Goal: Information Seeking & Learning: Learn about a topic

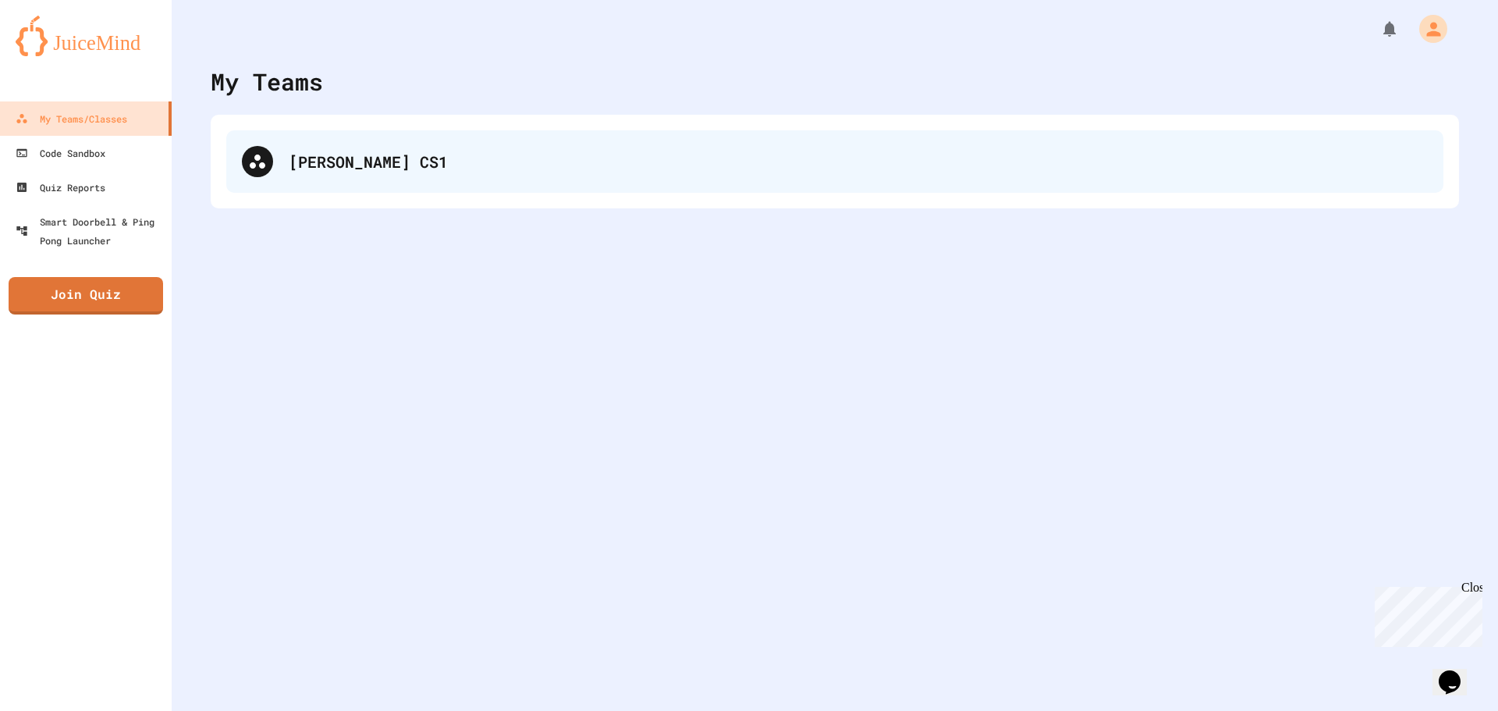
click at [332, 151] on div "[PERSON_NAME] CS1" at bounding box center [858, 161] width 1139 height 23
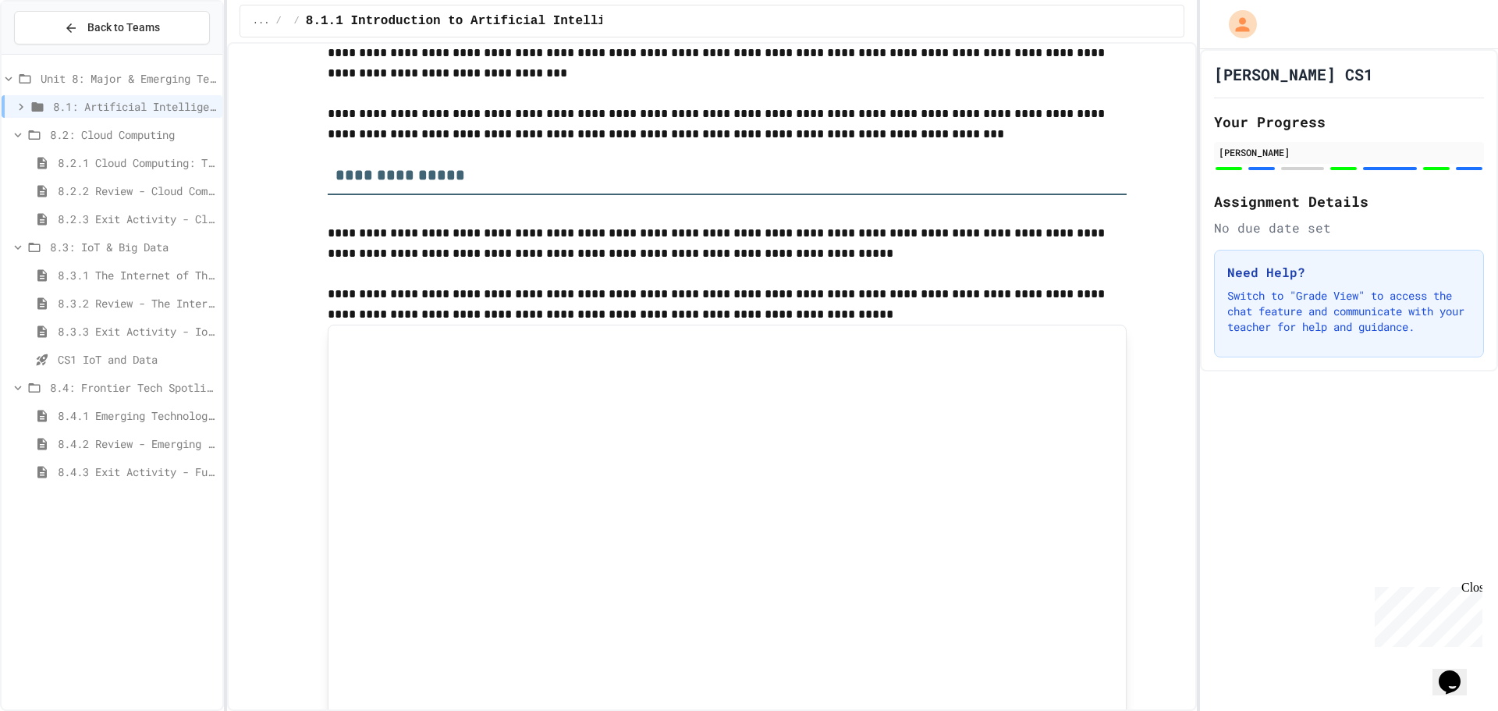
scroll to position [1404, 0]
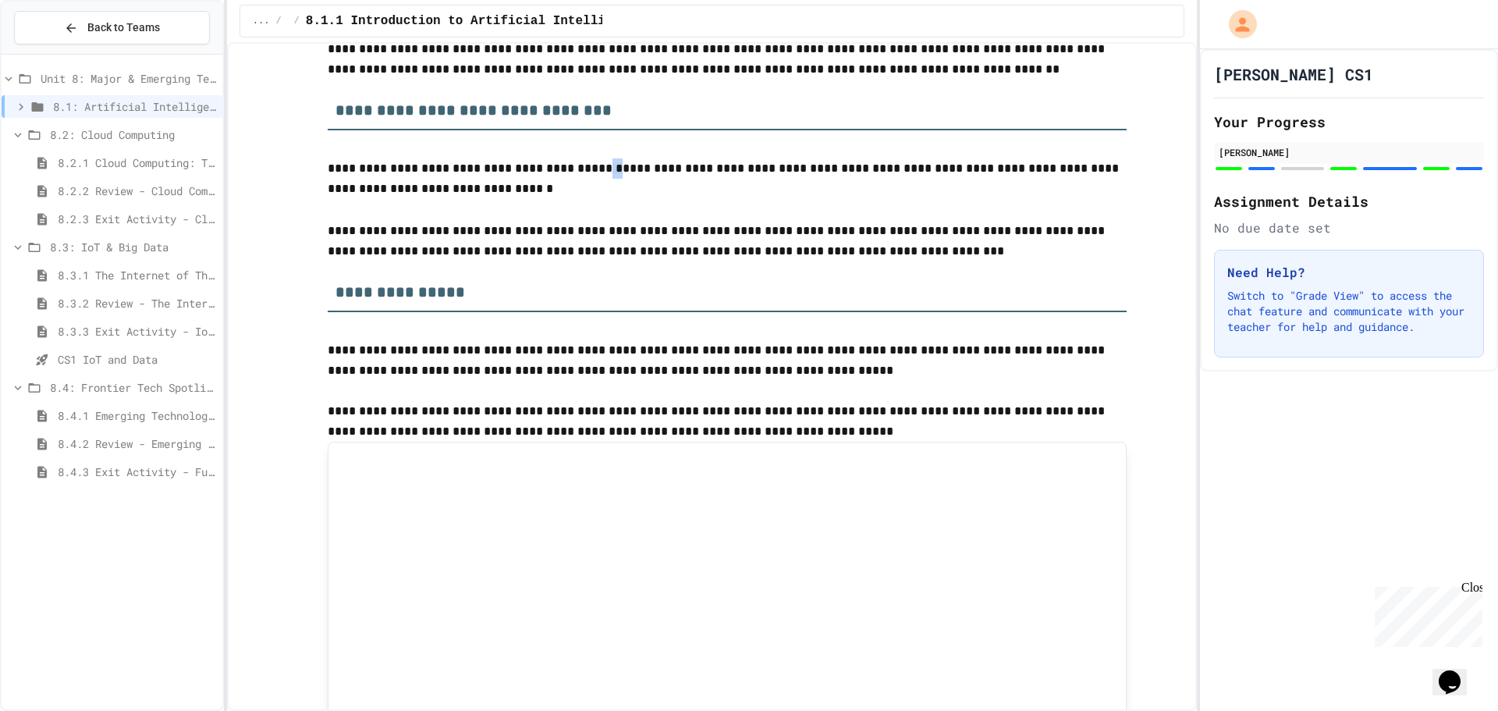
drag, startPoint x: 570, startPoint y: 167, endPoint x: 580, endPoint y: 167, distance: 10.9
click at [580, 167] on p "**********" at bounding box center [727, 179] width 799 height 42
click at [612, 169] on span "*" at bounding box center [617, 168] width 10 height 12
drag, startPoint x: 569, startPoint y: 169, endPoint x: 960, endPoint y: 172, distance: 390.9
click at [960, 172] on p "**********" at bounding box center [727, 179] width 799 height 42
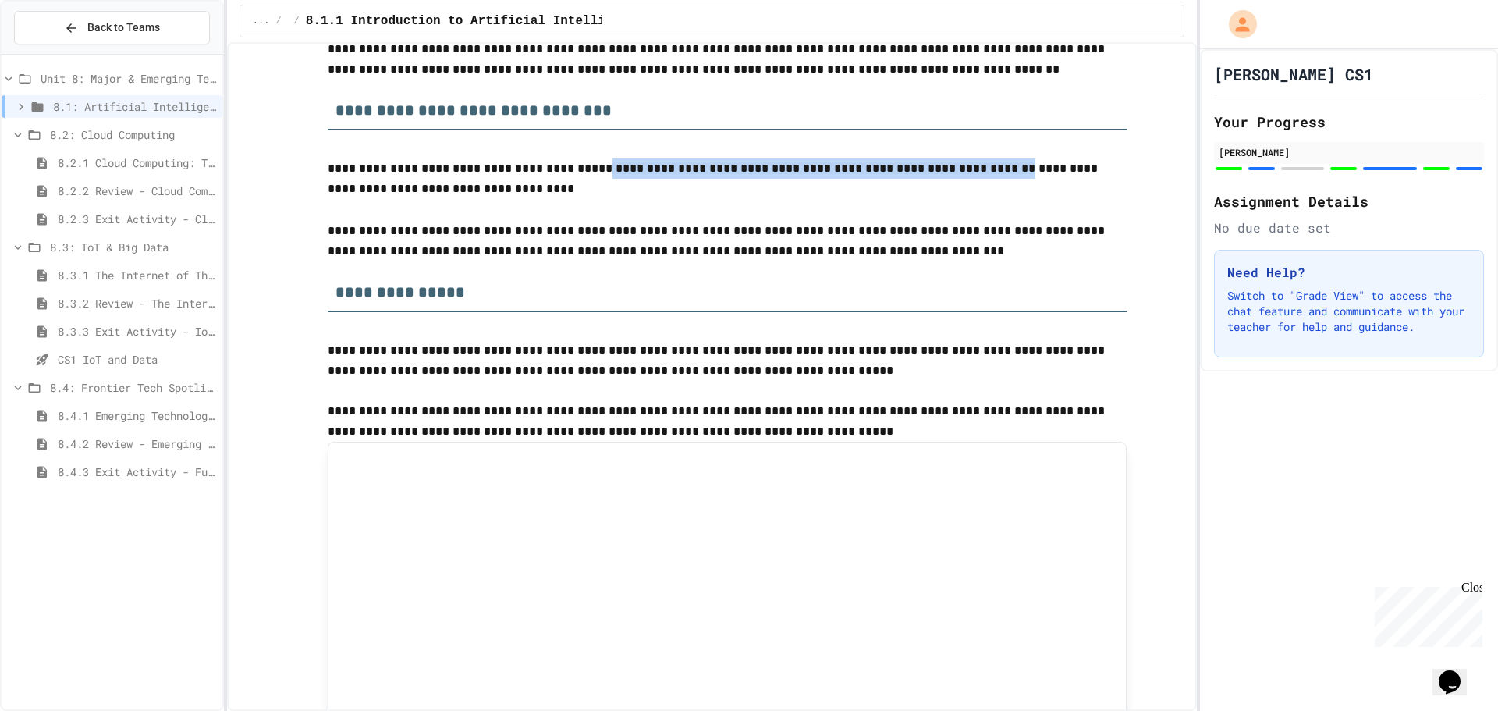
copy p "**********"
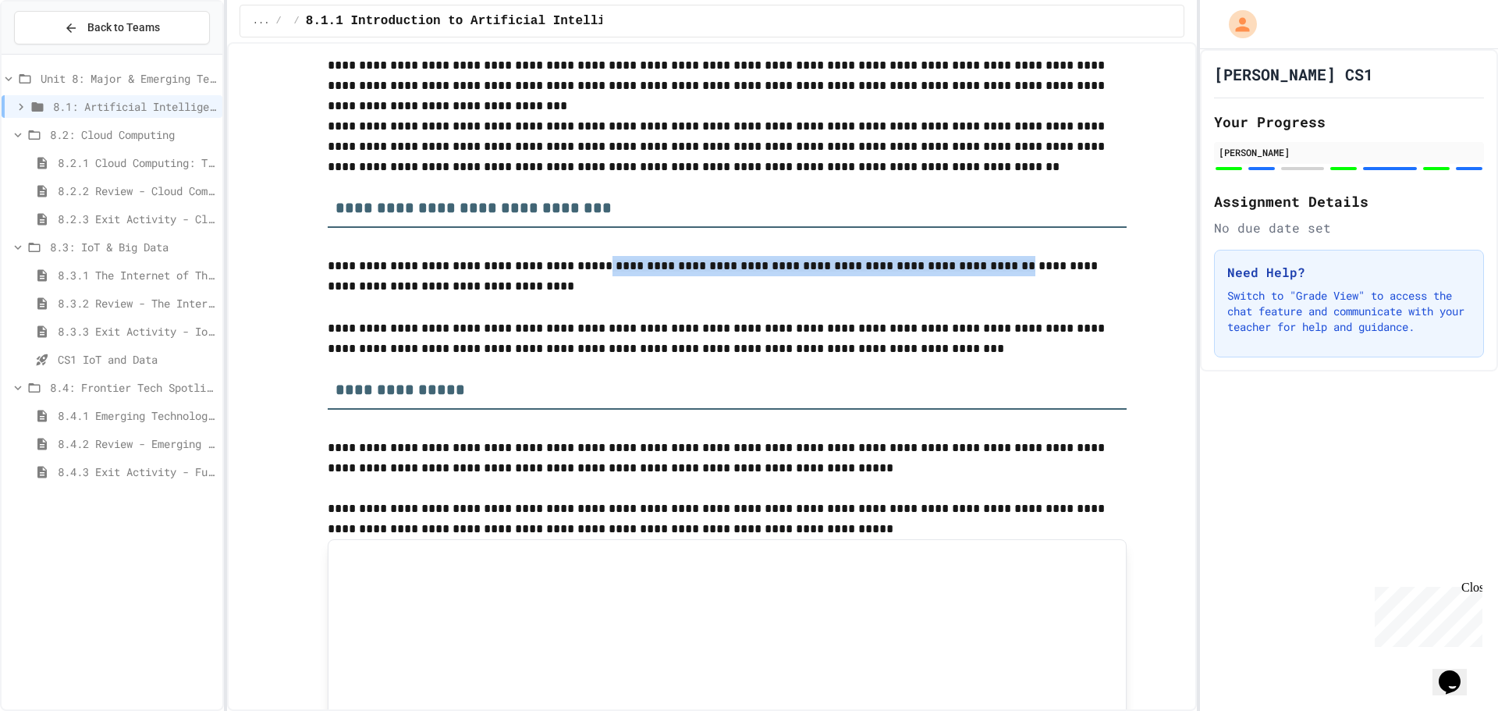
scroll to position [1170, 0]
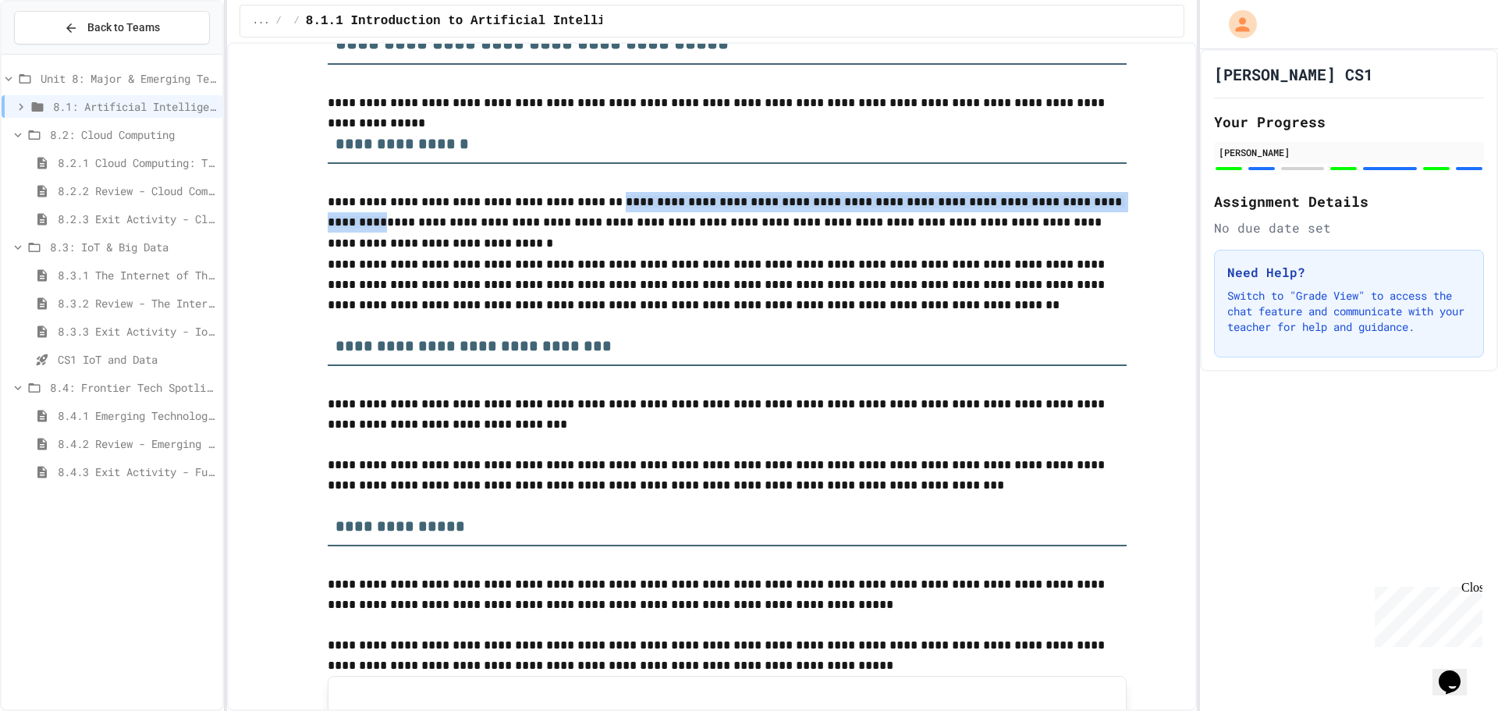
drag, startPoint x: 583, startPoint y: 201, endPoint x: 1086, endPoint y: 207, distance: 503.3
click at [1086, 207] on p "**********" at bounding box center [727, 213] width 799 height 42
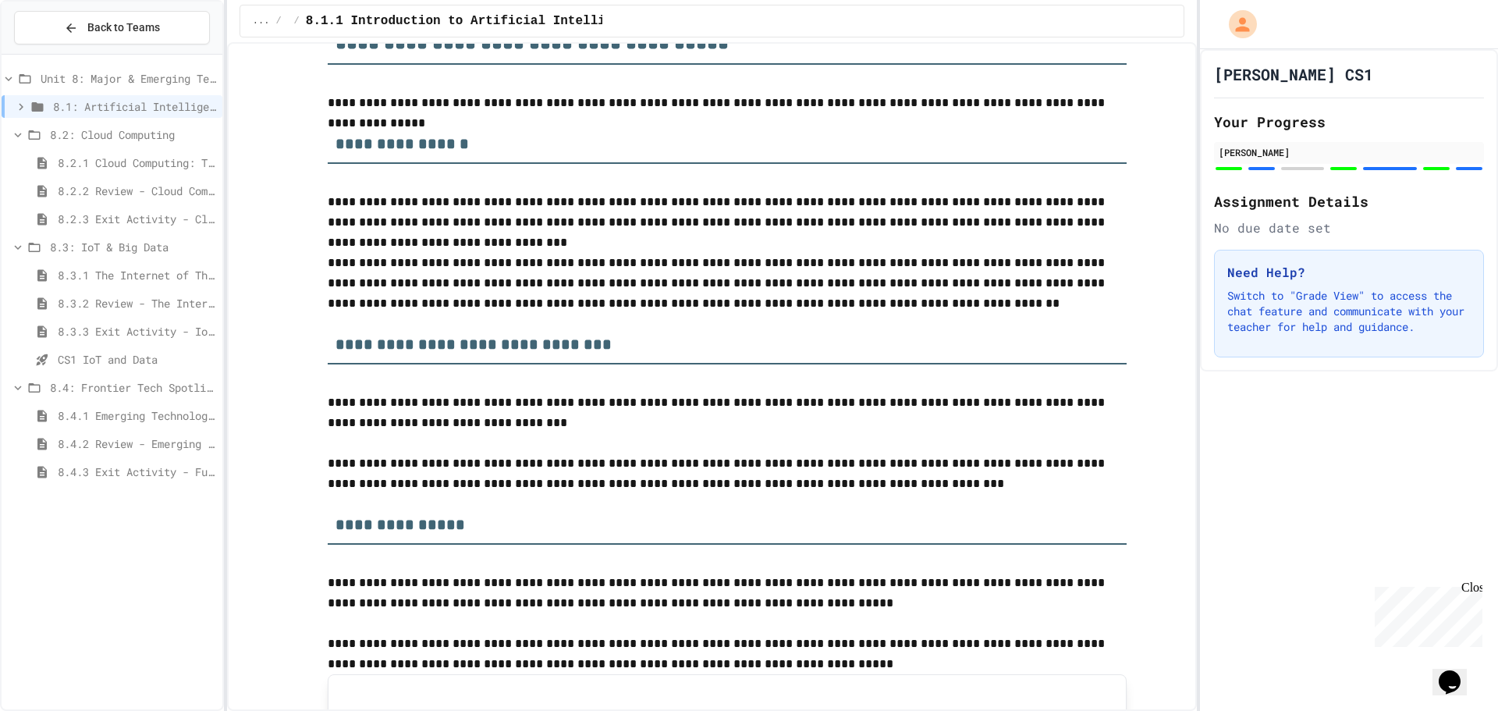
drag, startPoint x: 807, startPoint y: 197, endPoint x: 612, endPoint y: 199, distance: 195.1
click at [612, 199] on p "**********" at bounding box center [727, 212] width 799 height 41
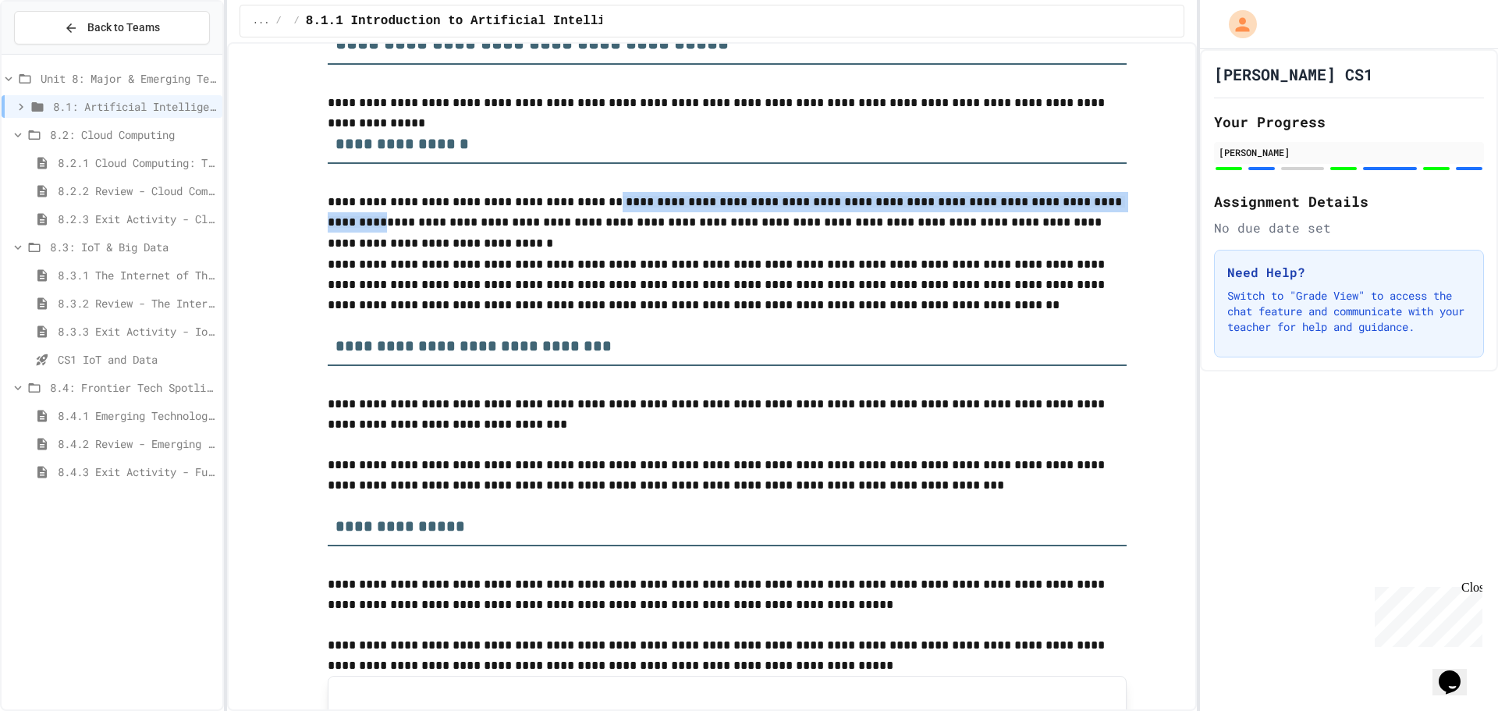
drag, startPoint x: 580, startPoint y: 206, endPoint x: 1086, endPoint y: 200, distance: 505.6
click at [1087, 199] on p "**********" at bounding box center [727, 213] width 799 height 42
copy p "**********"
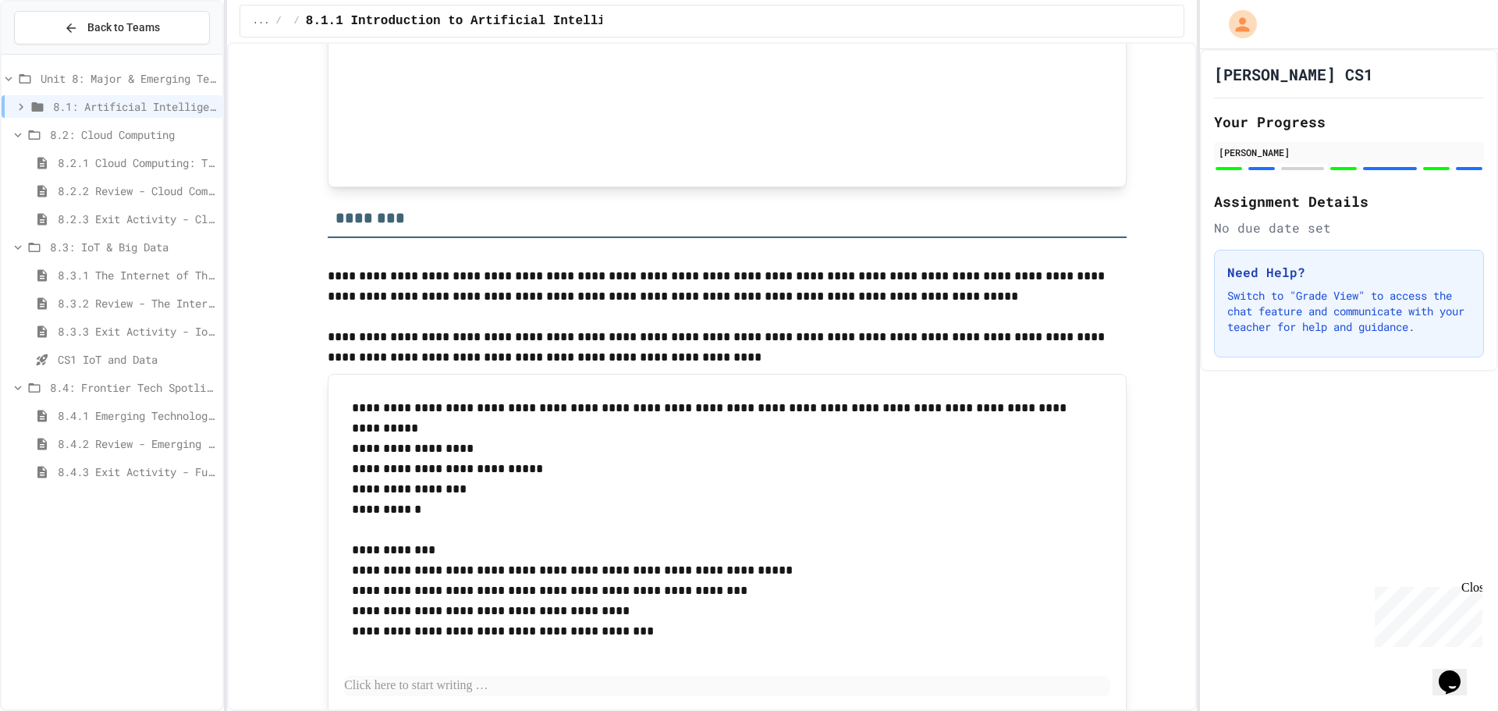
scroll to position [2105, 0]
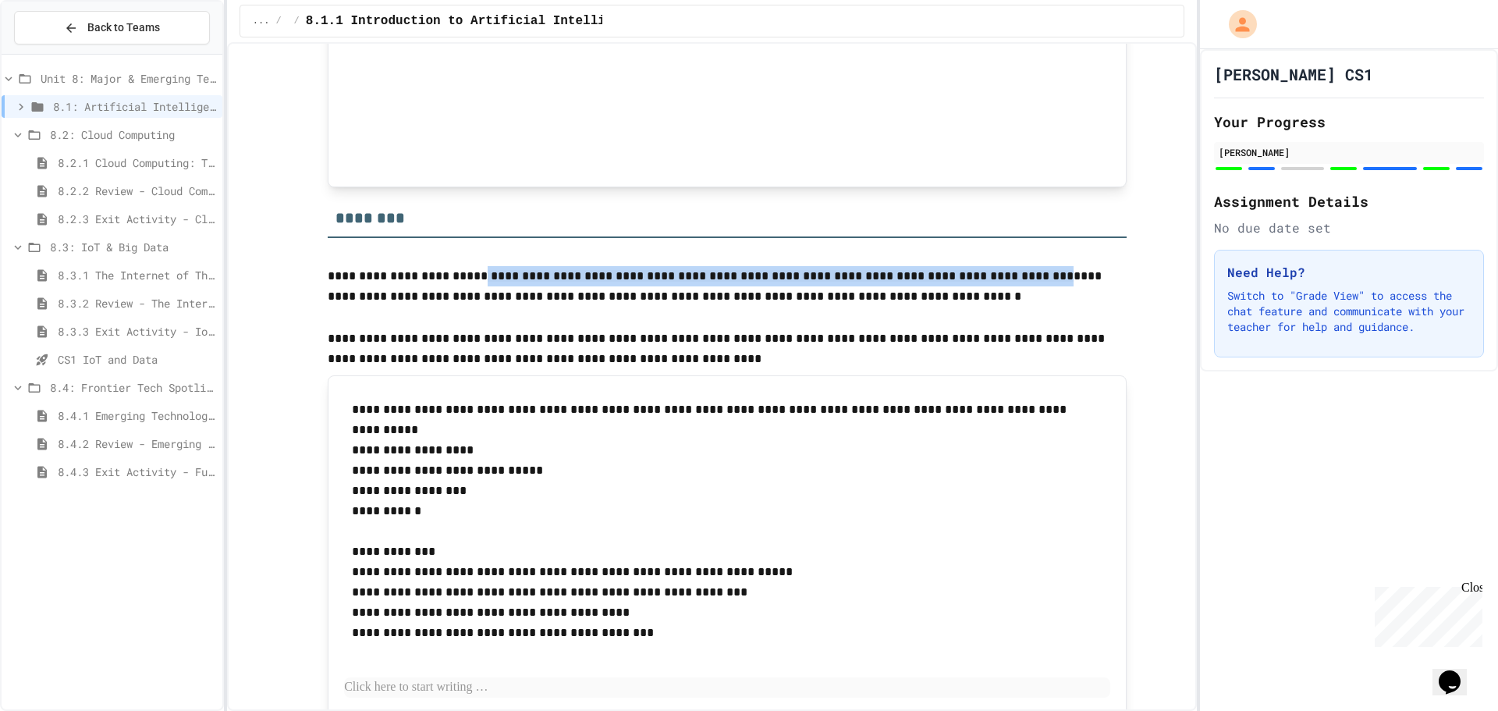
drag, startPoint x: 469, startPoint y: 279, endPoint x: 992, endPoint y: 280, distance: 523.5
click at [992, 280] on p "**********" at bounding box center [727, 287] width 799 height 42
copy p "**********"
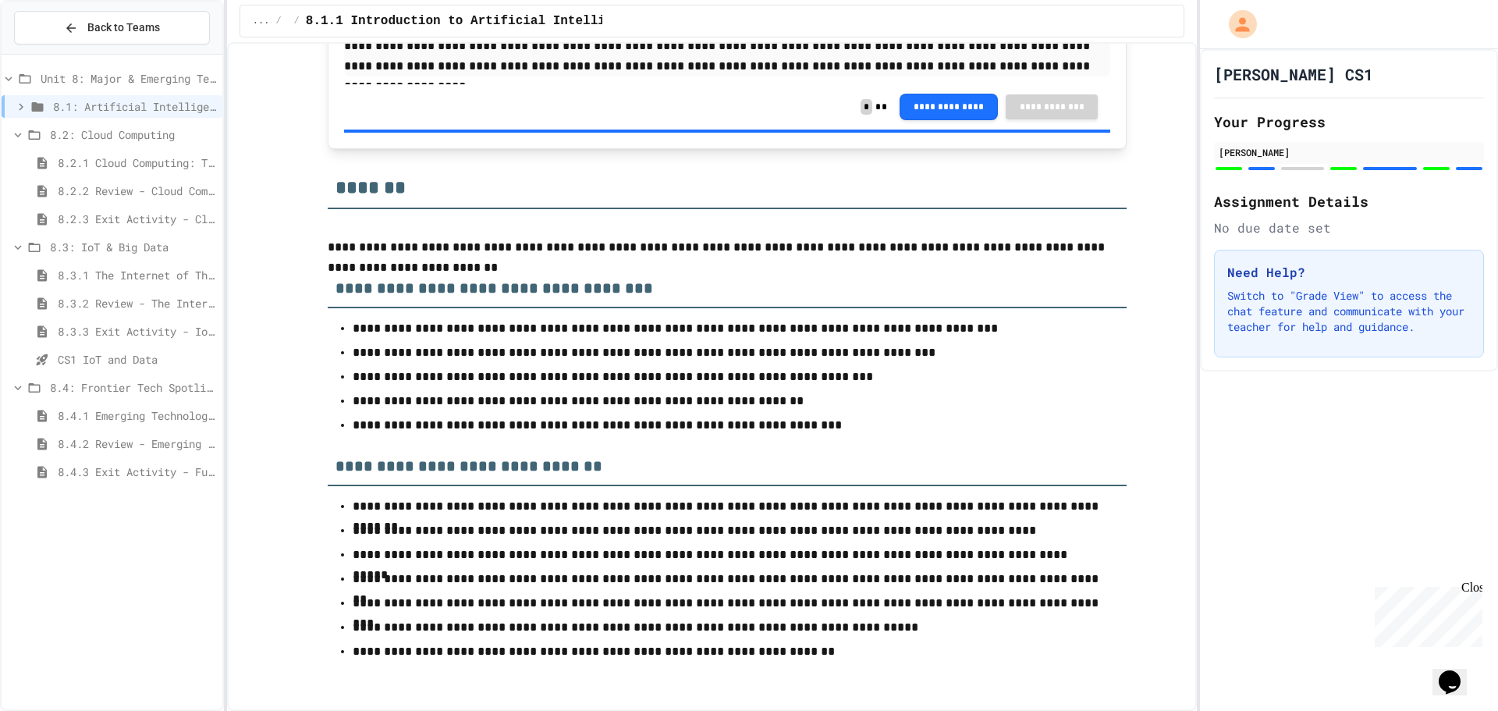
scroll to position [6489, 0]
click at [112, 133] on span "8.2: Cloud Computing" at bounding box center [133, 134] width 166 height 16
click at [129, 147] on div "8.2: Cloud Computing" at bounding box center [112, 137] width 221 height 28
click at [123, 133] on span "8.2: Cloud Computing" at bounding box center [133, 134] width 166 height 16
click at [141, 112] on span "8.1: Artificial Intelligence Basics" at bounding box center [134, 106] width 163 height 16
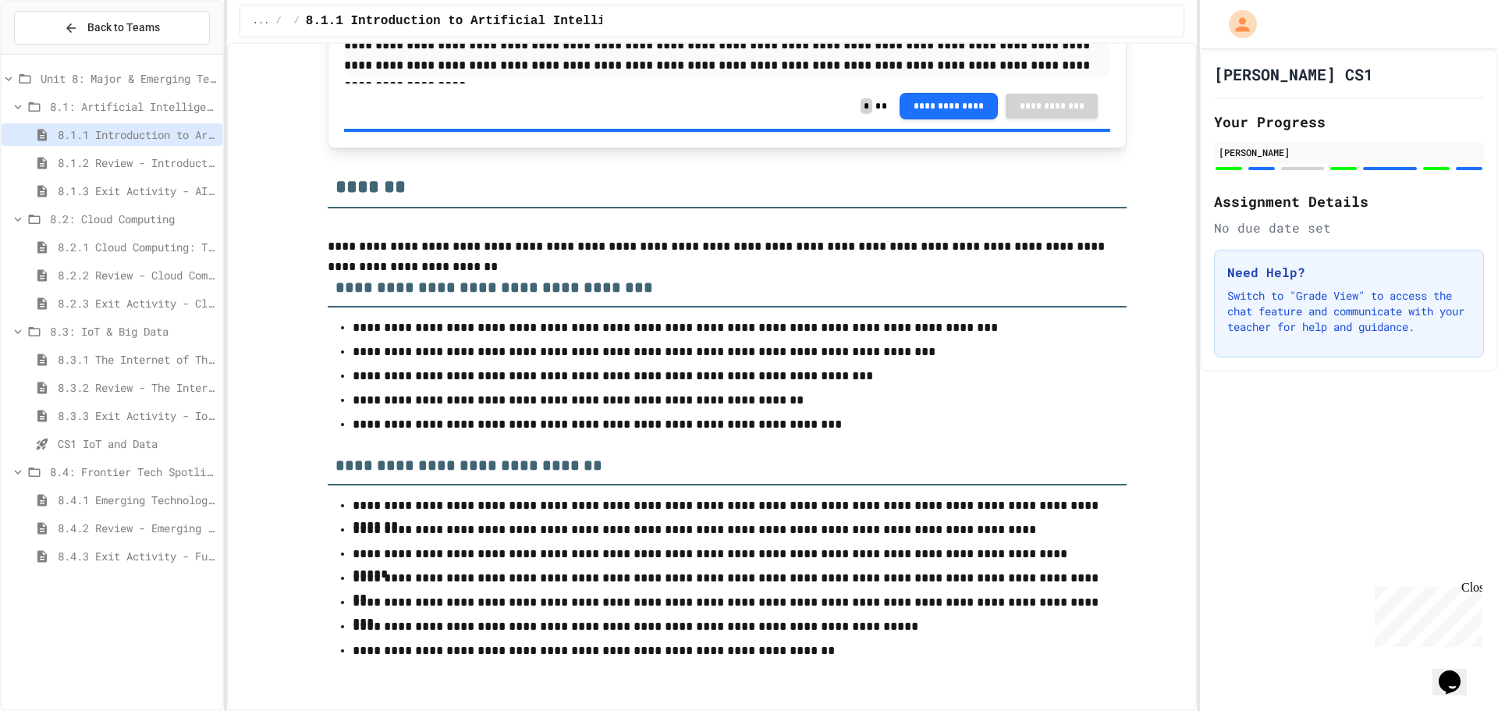
click at [155, 105] on span "8.1: Artificial Intelligence Basics" at bounding box center [133, 106] width 166 height 16
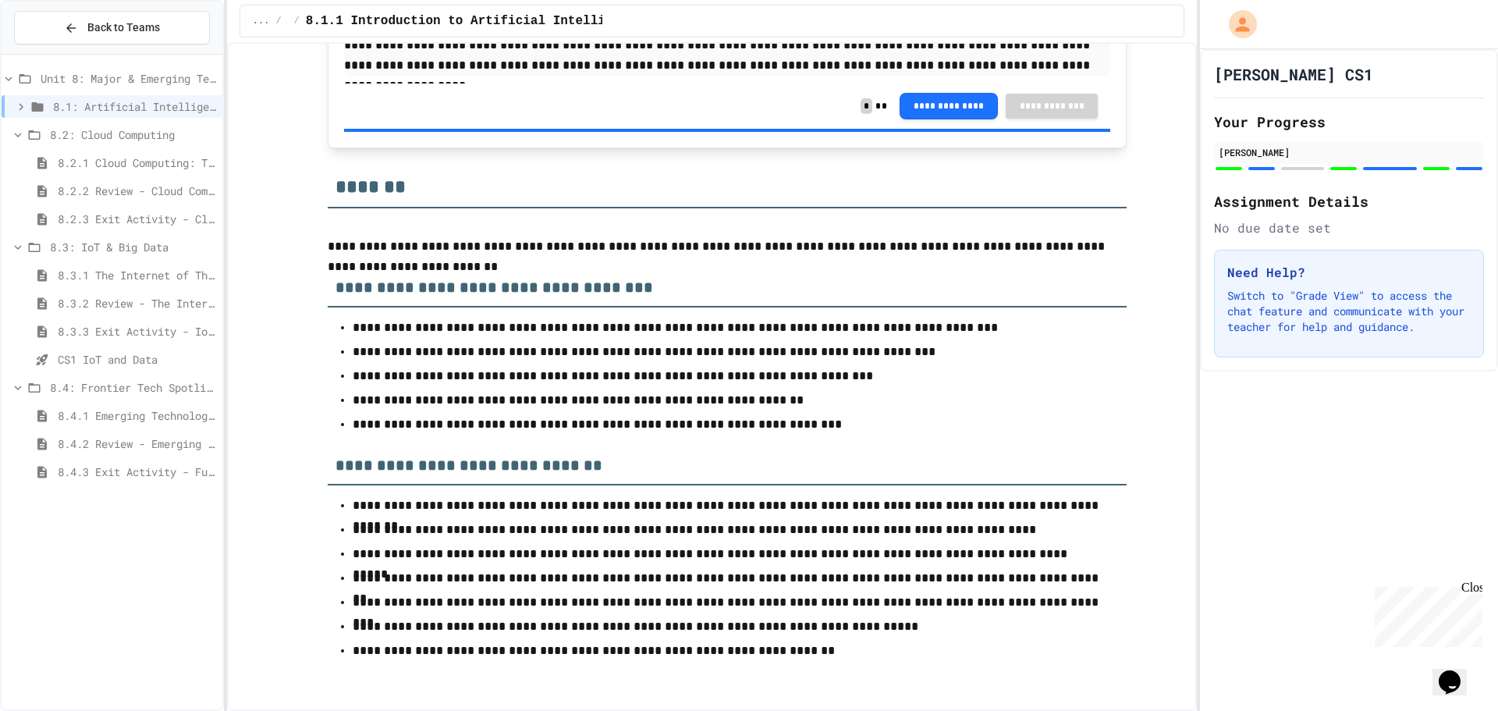
click at [153, 81] on span "Unit 8: Major & Emerging Technologies" at bounding box center [129, 78] width 176 height 16
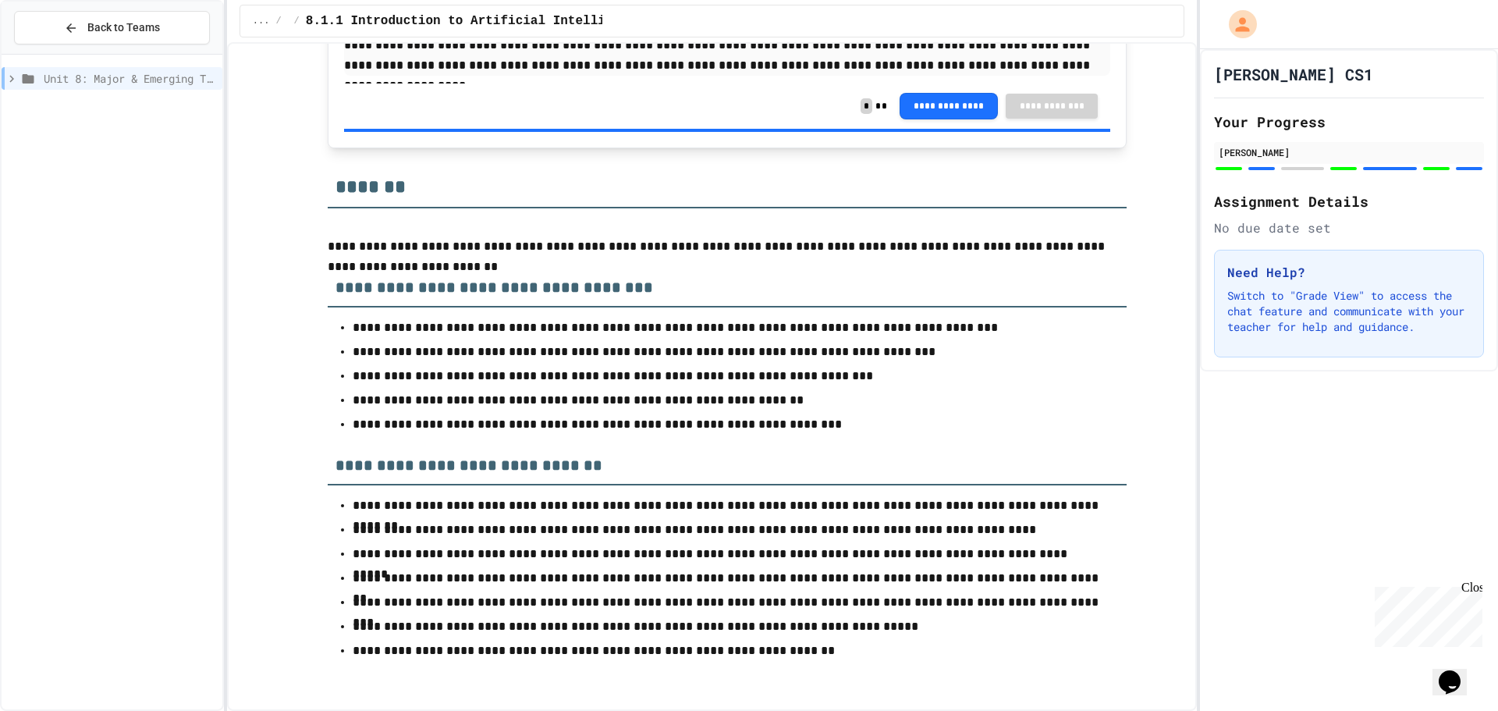
click at [153, 85] on span "Unit 8: Major & Emerging Technologies" at bounding box center [130, 78] width 172 height 16
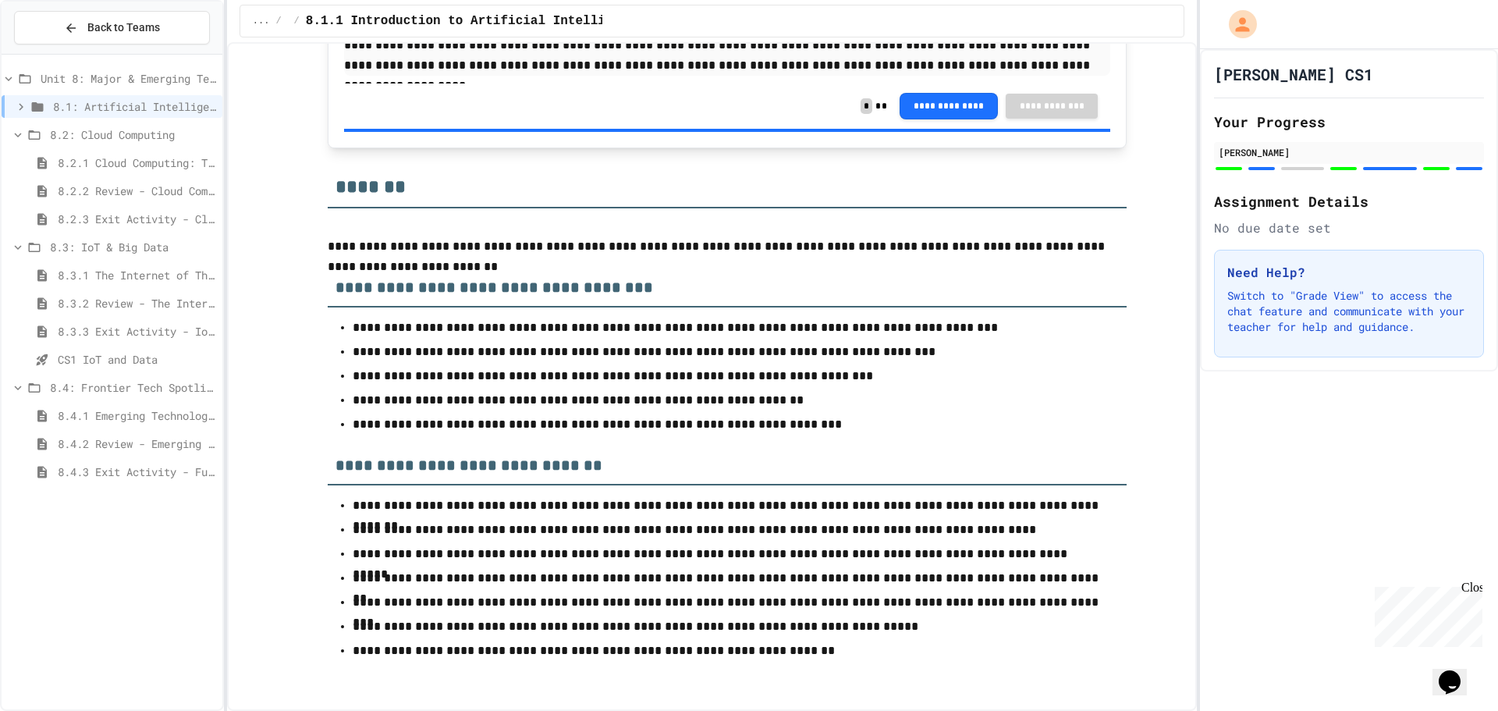
click at [149, 107] on span "8.1: Artificial Intelligence Basics" at bounding box center [134, 106] width 163 height 16
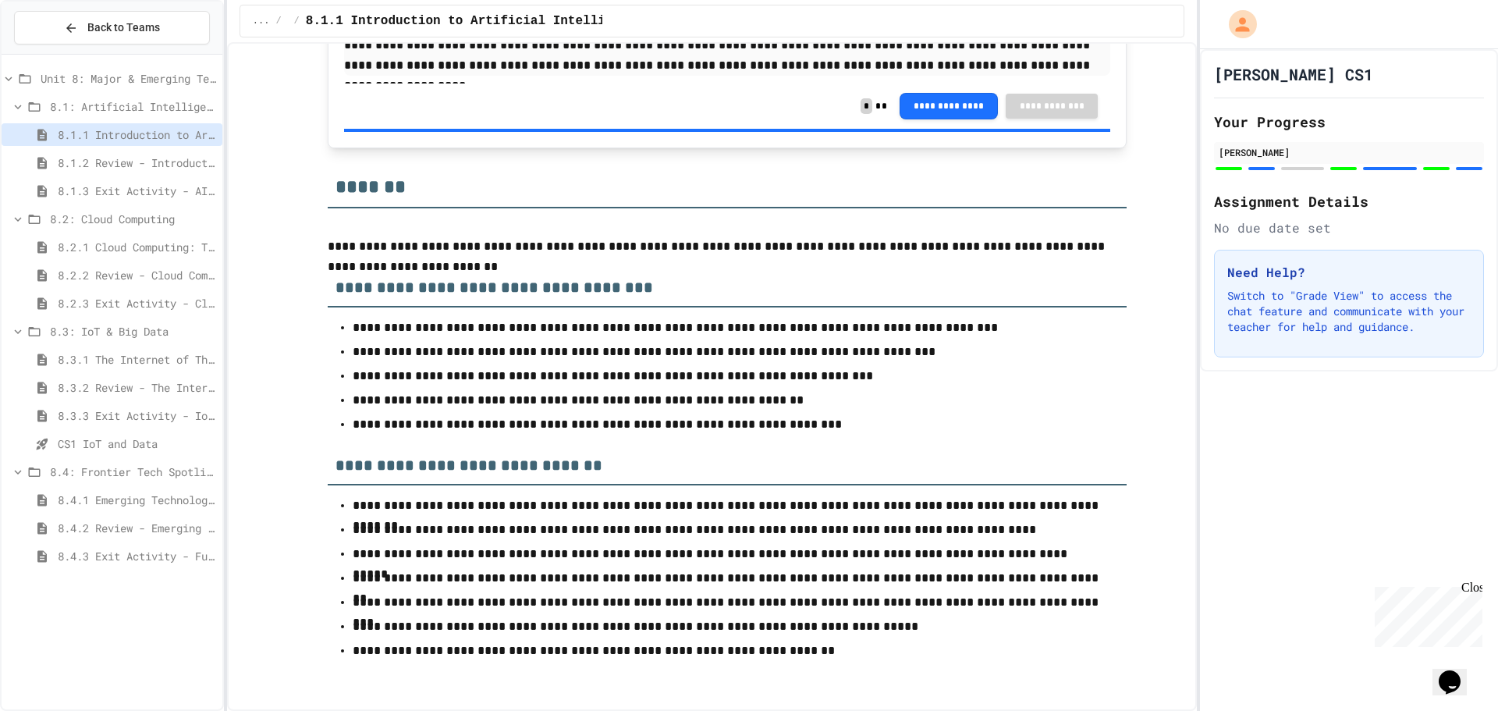
click at [139, 130] on span "8.1.1 Introduction to Artificial Intelligence" at bounding box center [137, 134] width 158 height 16
click at [159, 160] on span "8.1.2 Review - Introduction to Artificial Intelligence" at bounding box center [137, 162] width 158 height 16
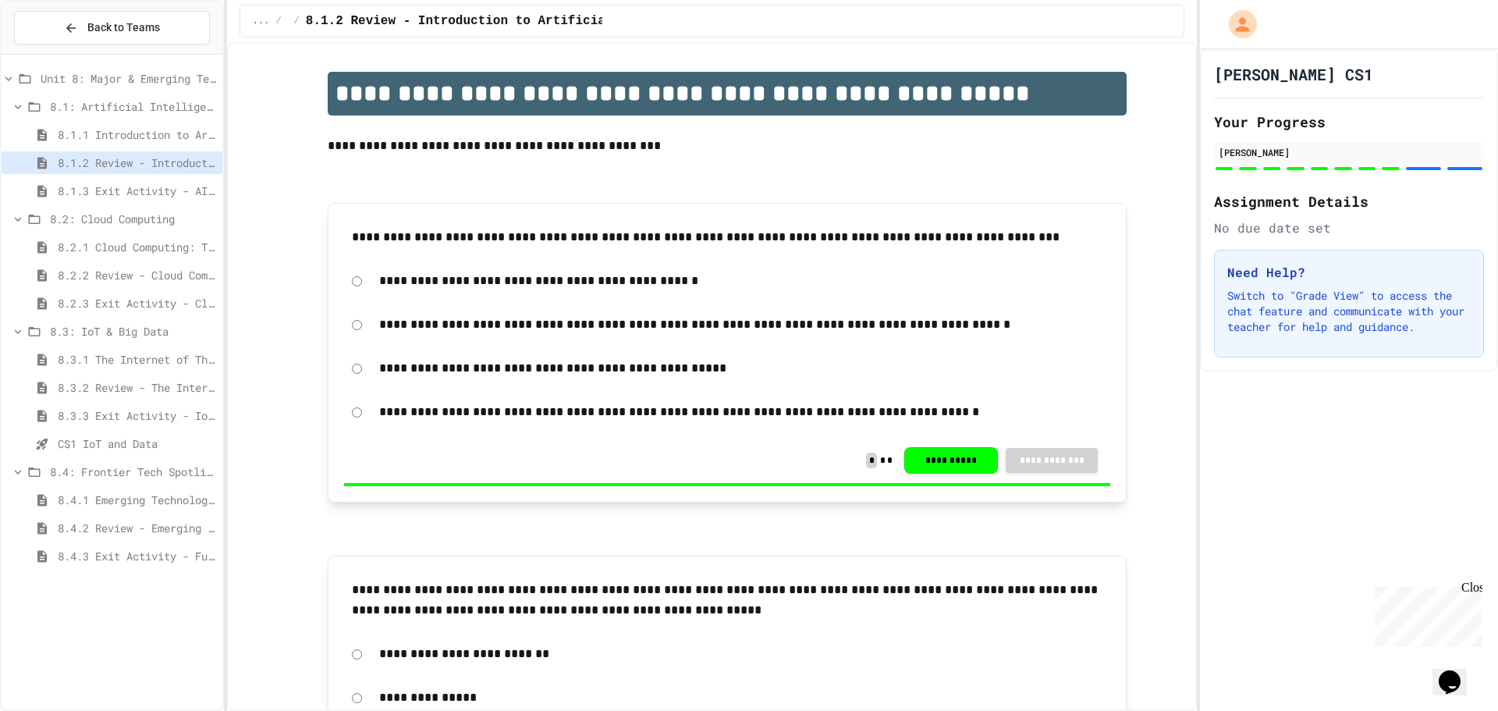
click at [111, 187] on span "8.1.3 Exit Activity - AI Detective" at bounding box center [137, 191] width 158 height 16
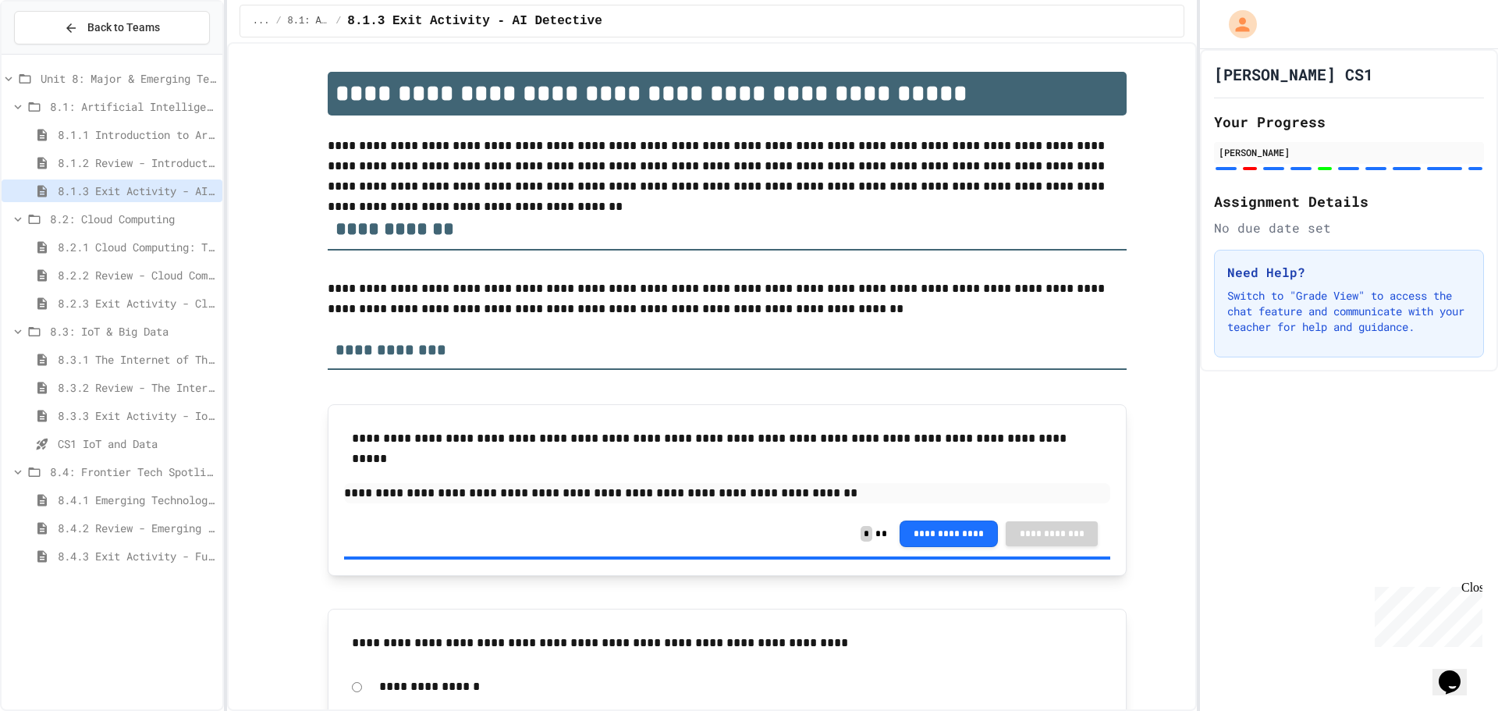
click at [131, 216] on span "8.2: Cloud Computing" at bounding box center [133, 219] width 166 height 16
click at [131, 218] on span "8.2: Cloud Computing" at bounding box center [133, 219] width 166 height 16
click at [132, 242] on span "8.2.1 Cloud Computing: Transforming the Digital World" at bounding box center [137, 247] width 158 height 16
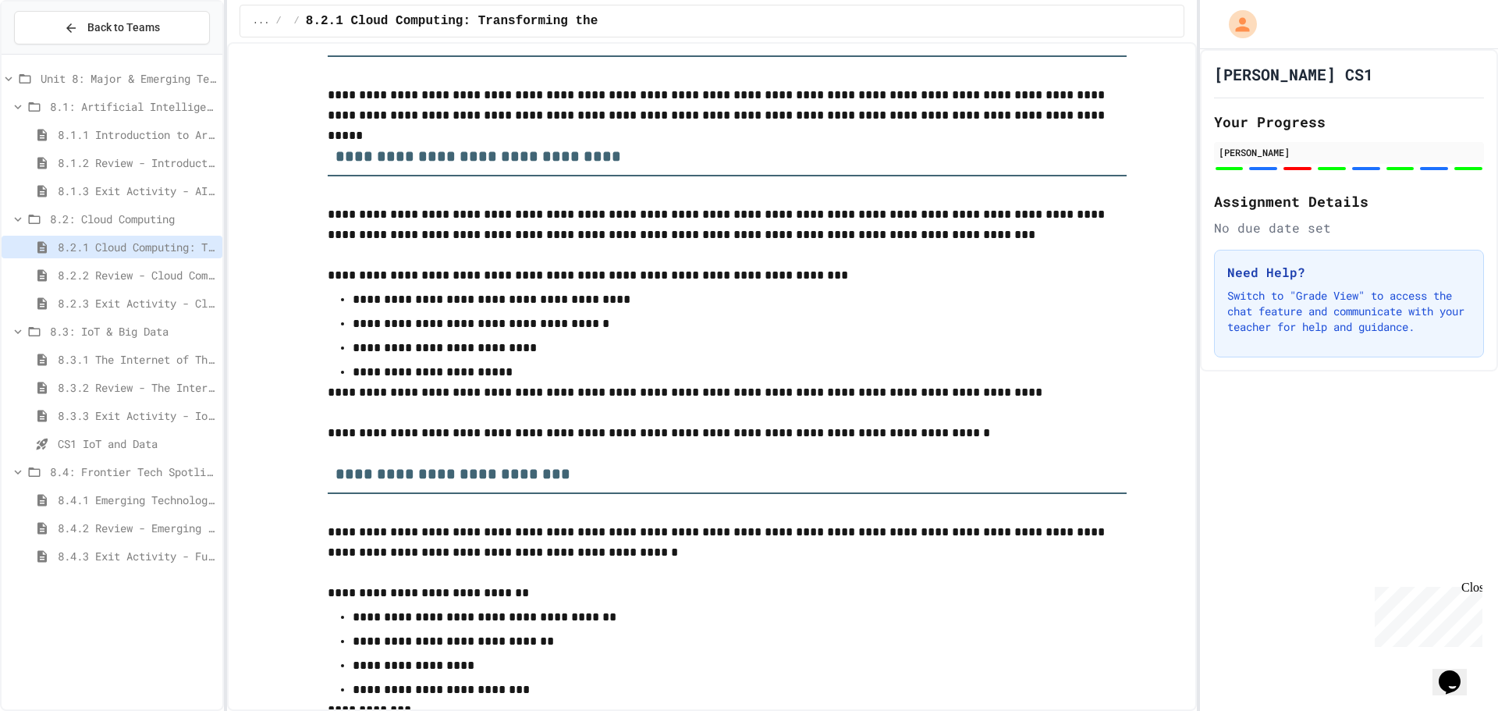
scroll to position [1404, 0]
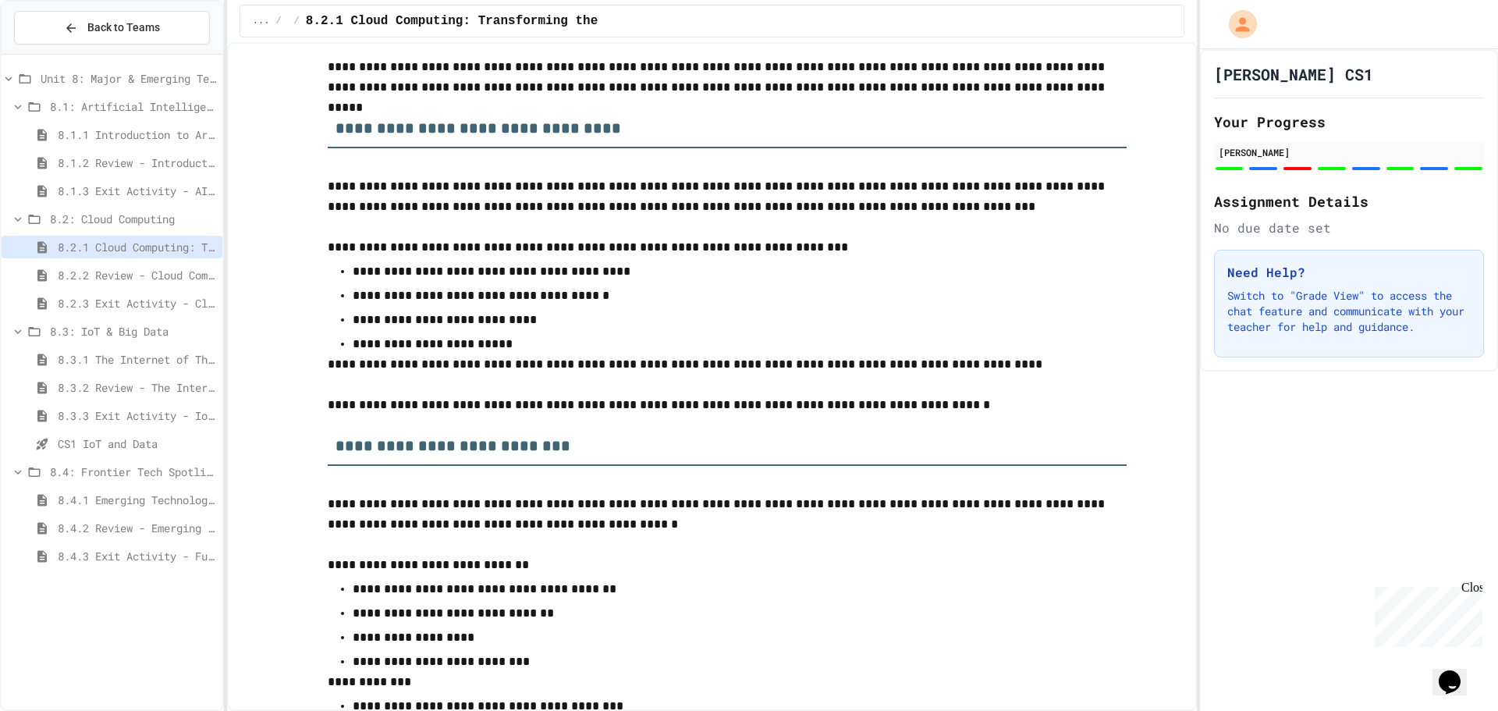
click at [143, 133] on span "8.1.1 Introduction to Artificial Intelligence" at bounding box center [137, 134] width 158 height 16
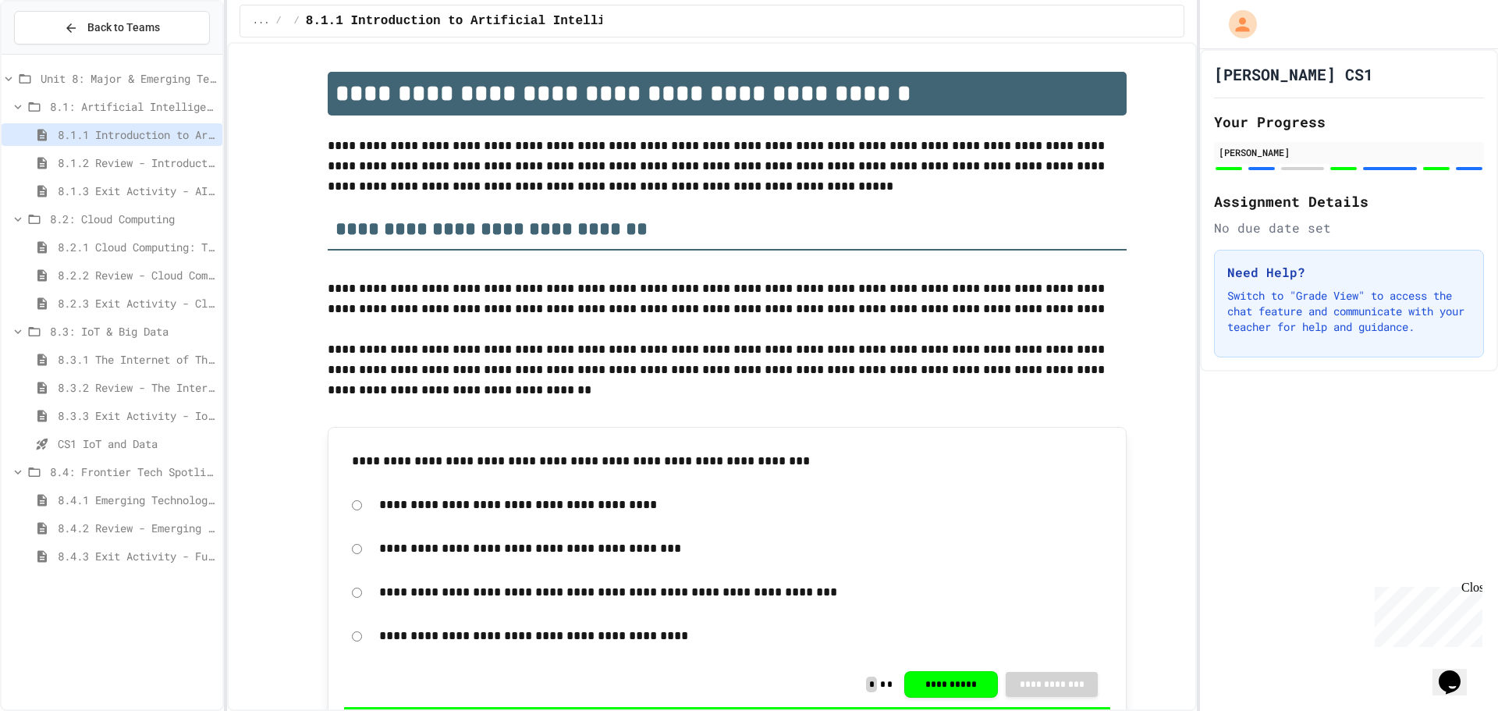
click at [159, 154] on span "8.1.2 Review - Introduction to Artificial Intelligence" at bounding box center [137, 162] width 158 height 16
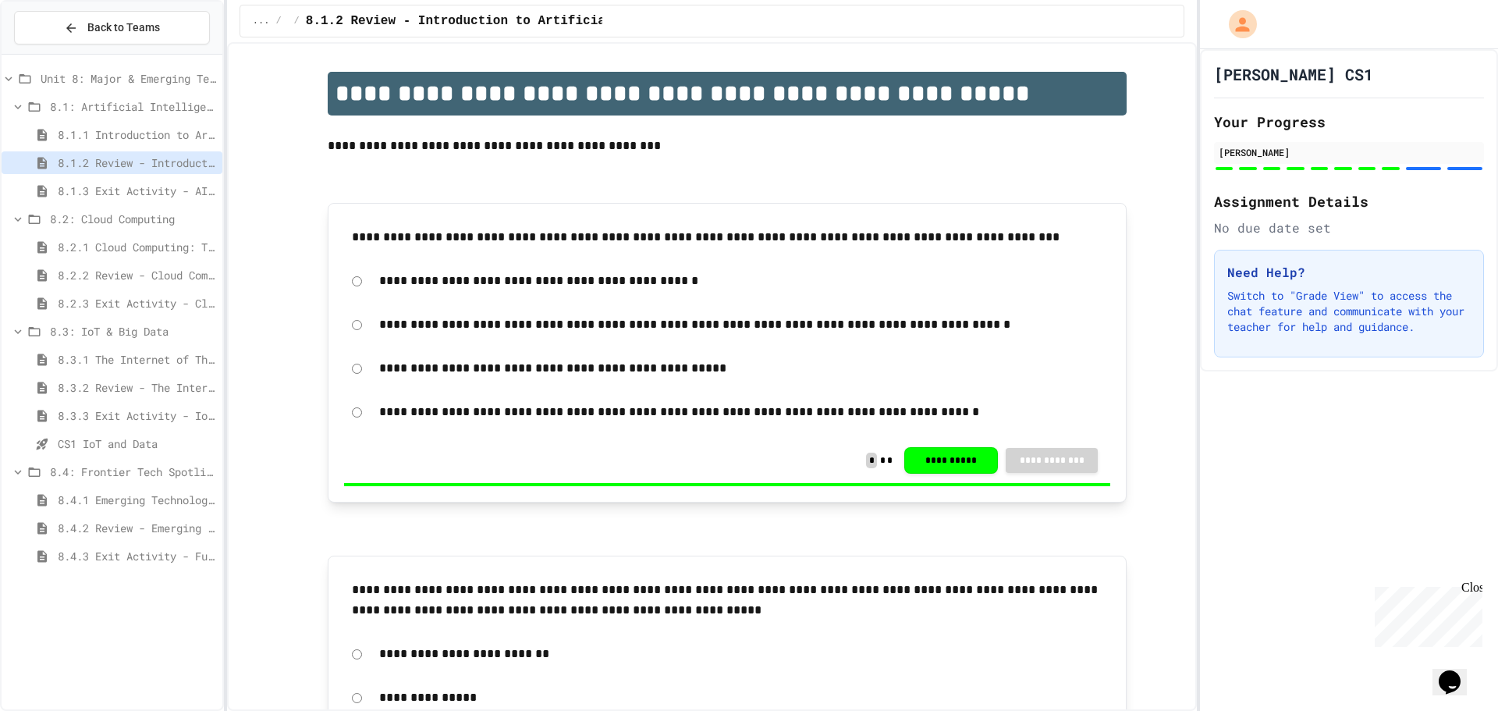
click at [174, 134] on span "8.1.1 Introduction to Artificial Intelligence" at bounding box center [137, 134] width 158 height 16
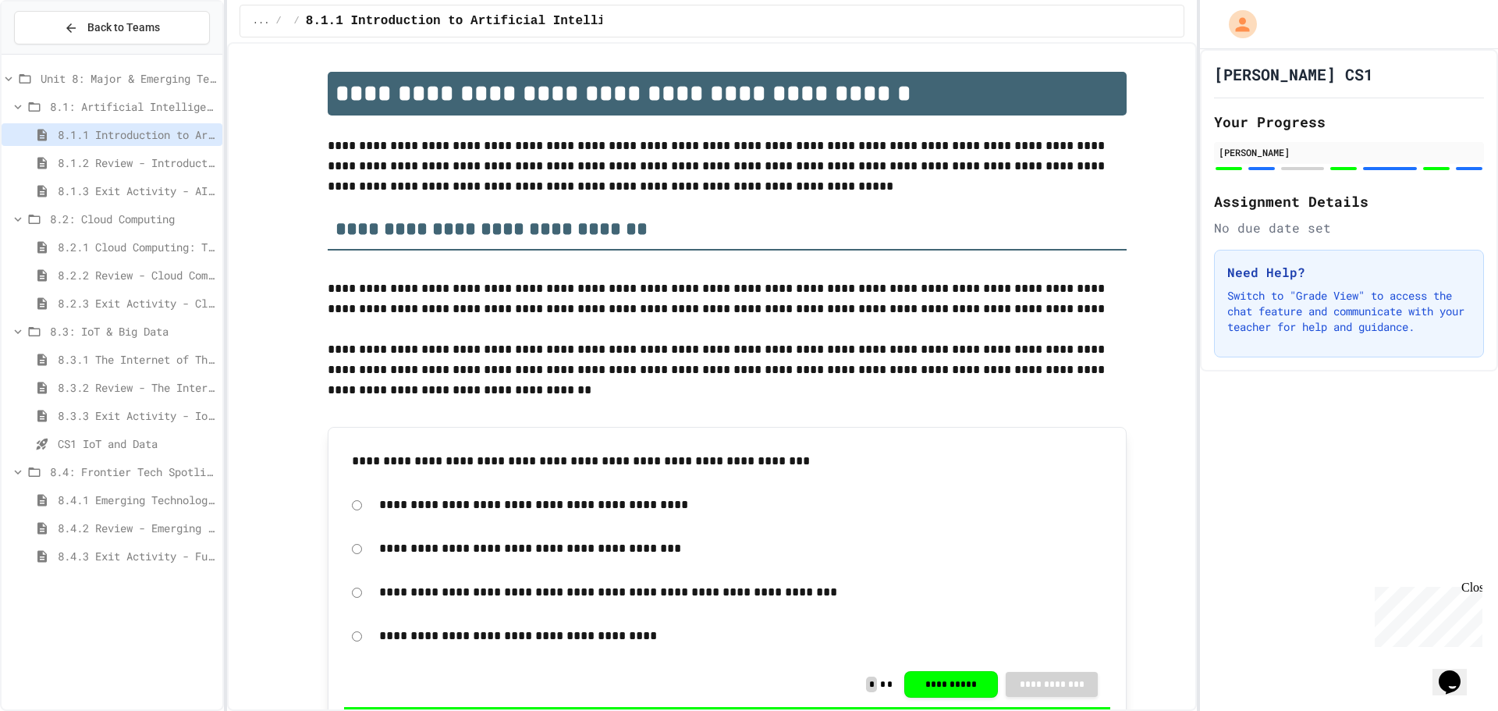
click at [173, 102] on span "8.1: Artificial Intelligence Basics" at bounding box center [133, 106] width 166 height 16
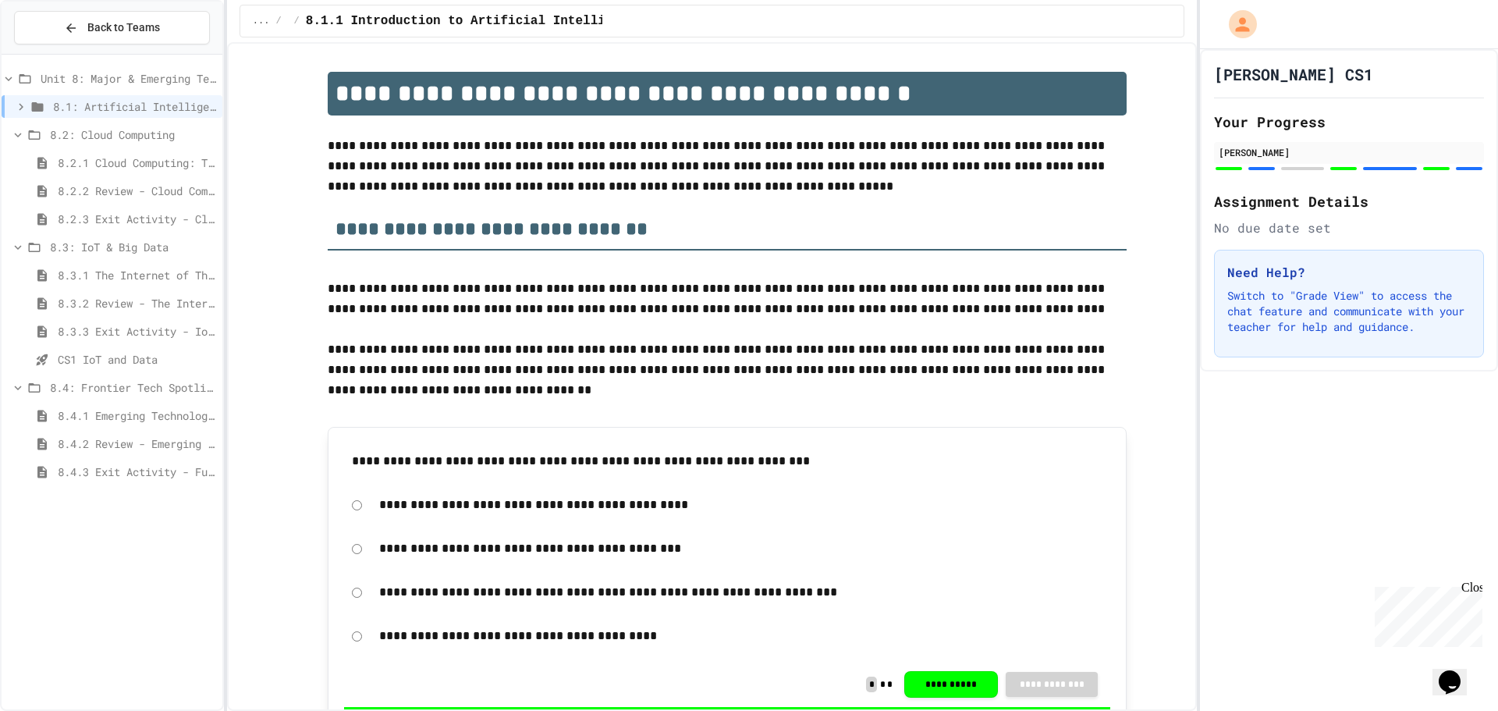
click at [175, 101] on span "8.1: Artificial Intelligence Basics" at bounding box center [134, 106] width 163 height 16
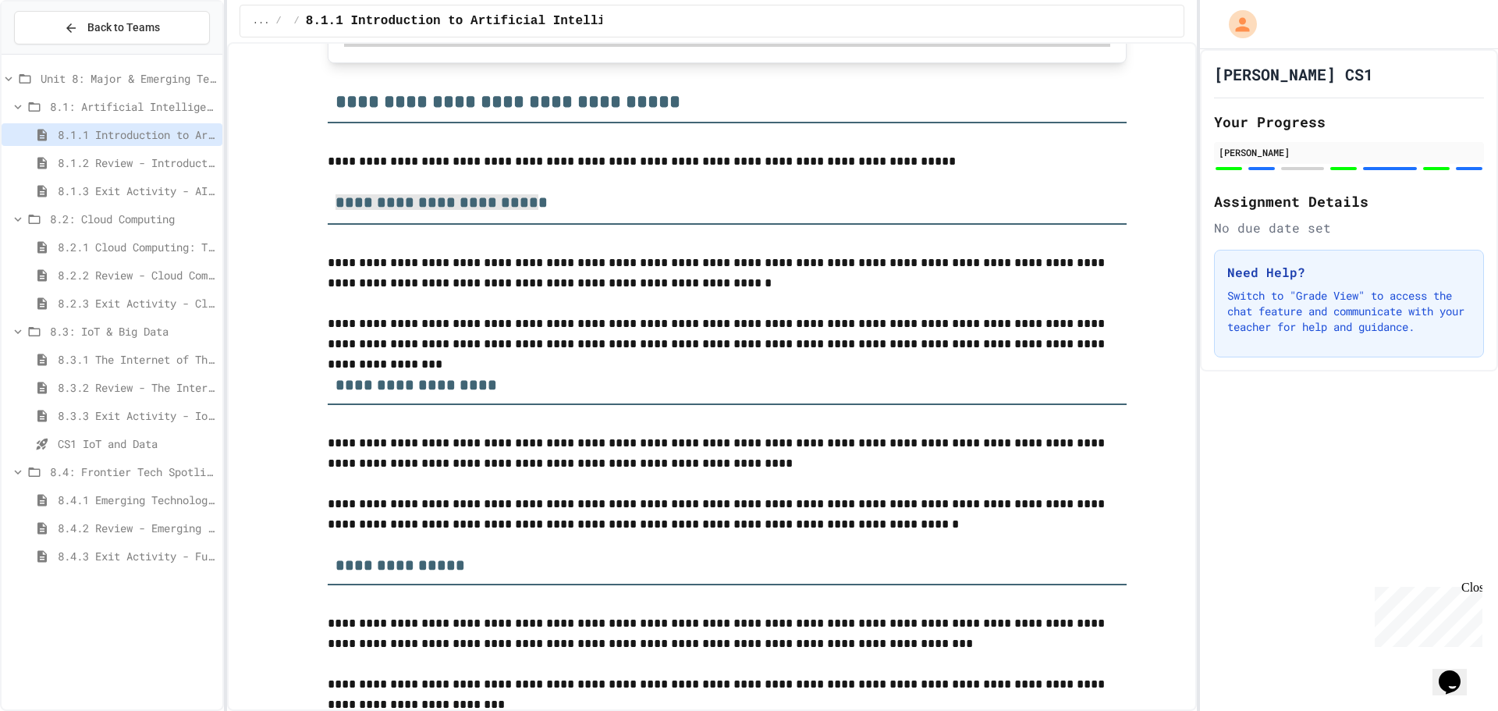
drag, startPoint x: 520, startPoint y: 205, endPoint x: 274, endPoint y: 190, distance: 246.2
drag, startPoint x: 524, startPoint y: 204, endPoint x: 302, endPoint y: 186, distance: 223.1
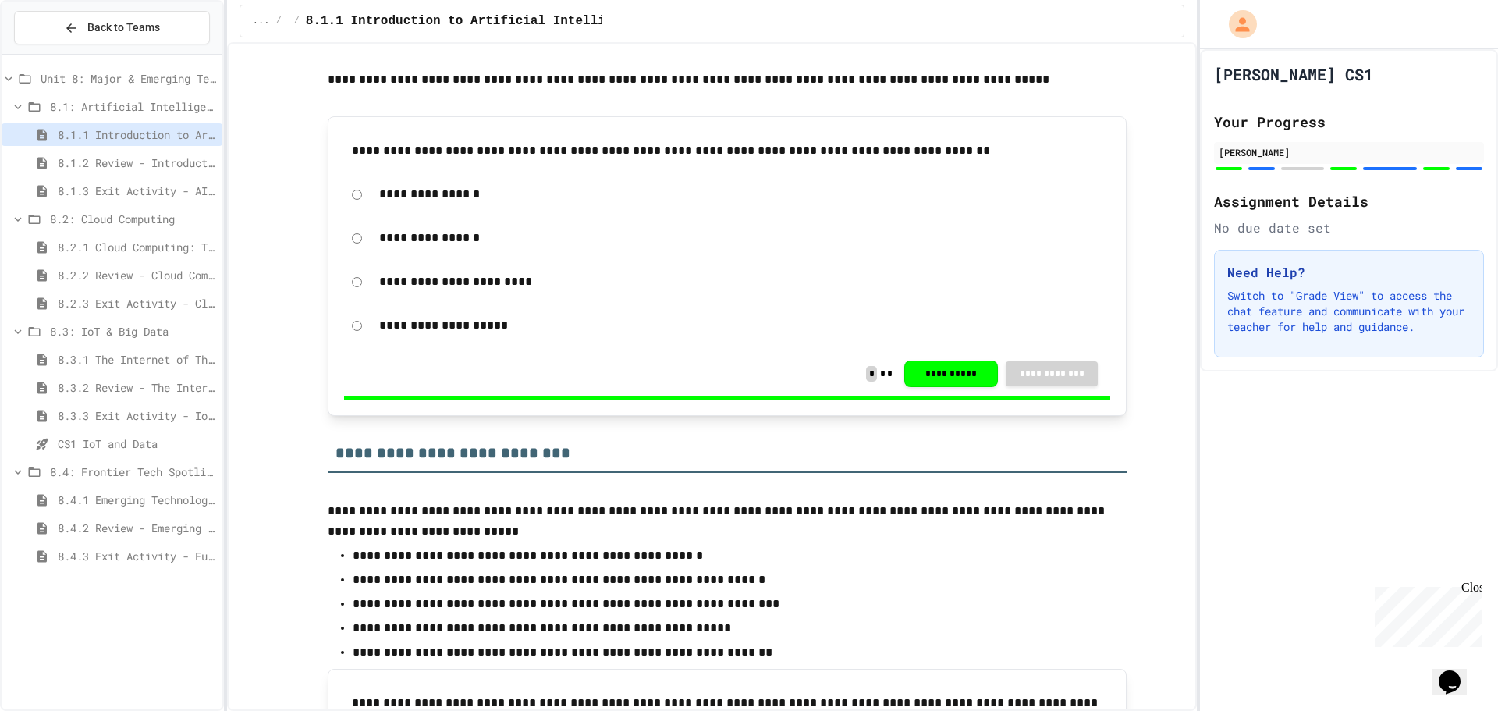
scroll to position [4369, 0]
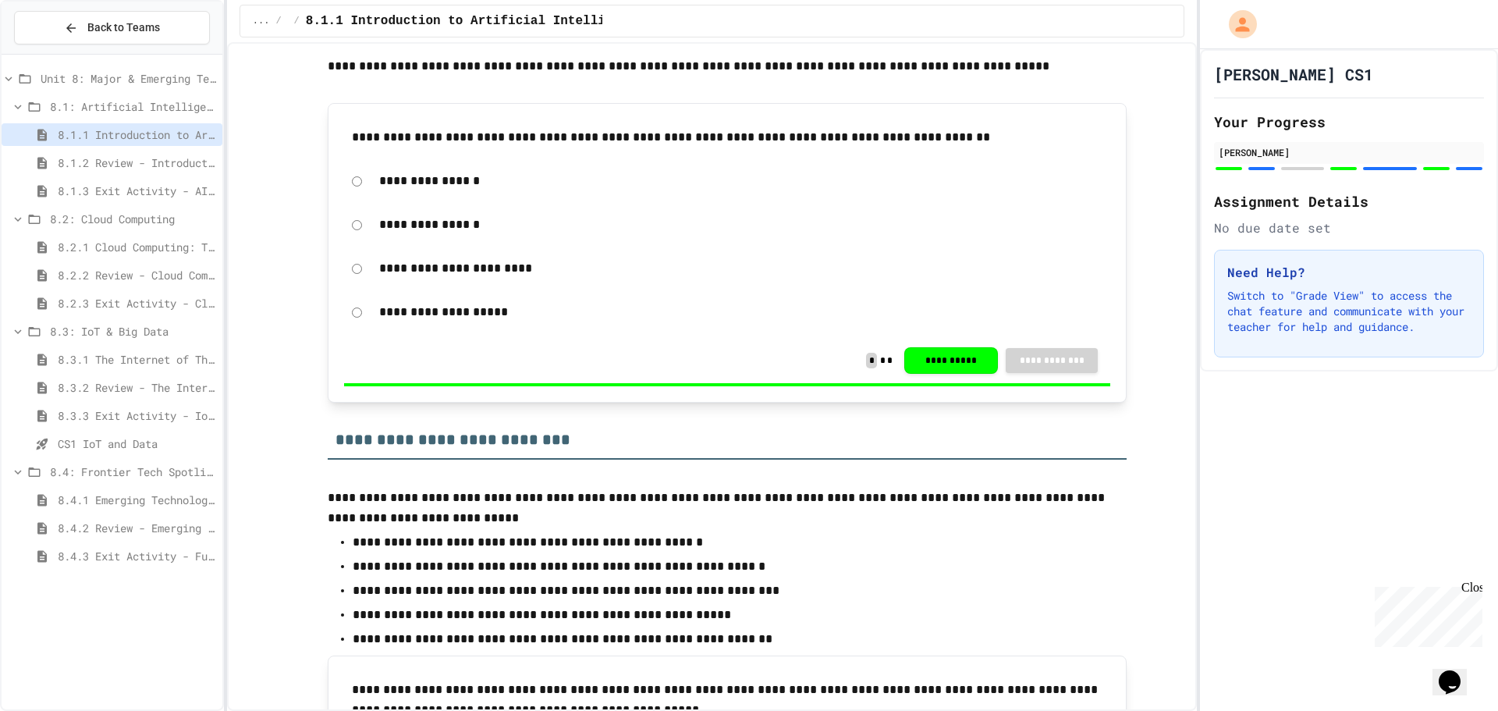
click at [145, 215] on span "8.2: Cloud Computing" at bounding box center [133, 219] width 166 height 16
click at [149, 222] on span "8.2: Cloud Computing" at bounding box center [133, 219] width 166 height 16
click at [156, 247] on span "8.2.1 Cloud Computing: Transforming the Digital World" at bounding box center [137, 247] width 158 height 16
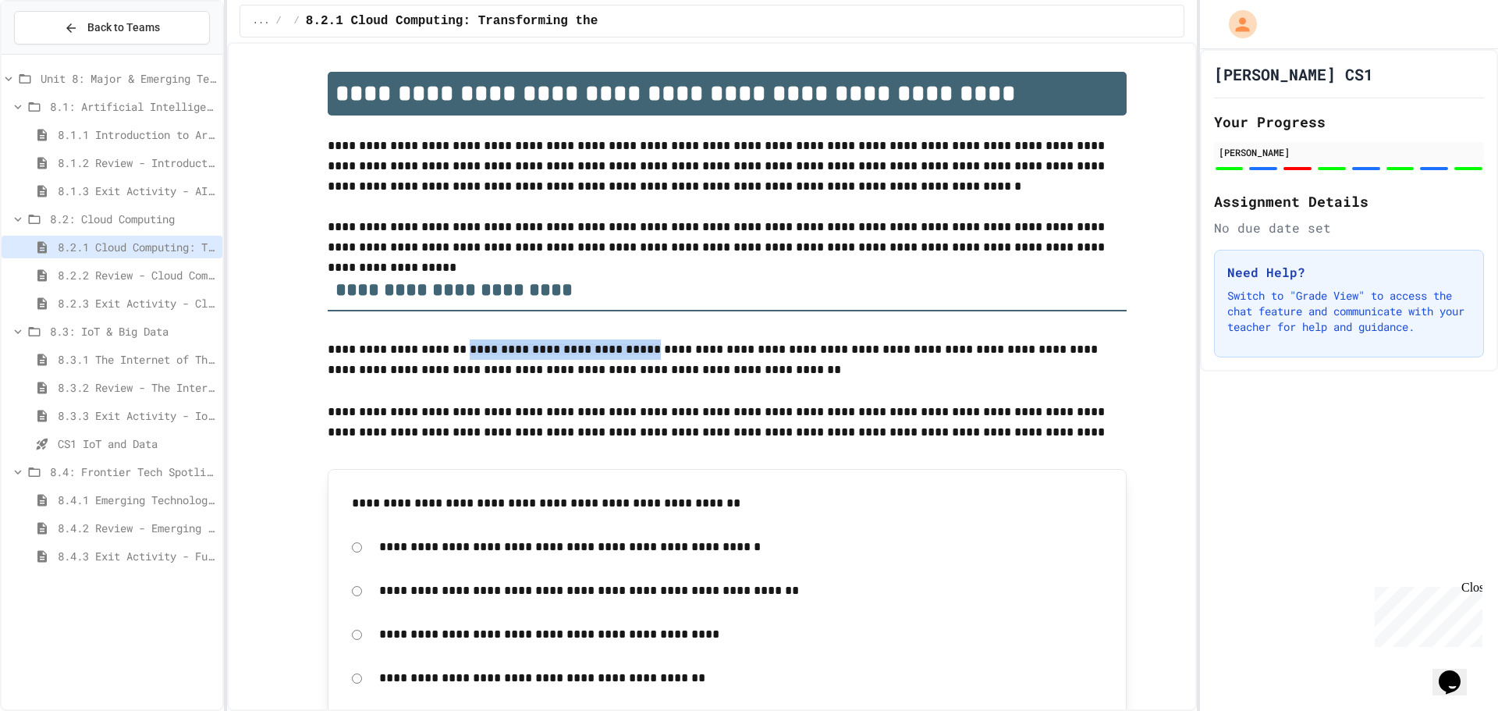
drag, startPoint x: 455, startPoint y: 350, endPoint x: 619, endPoint y: 349, distance: 164.6
click at [619, 349] on p "**********" at bounding box center [727, 360] width 799 height 42
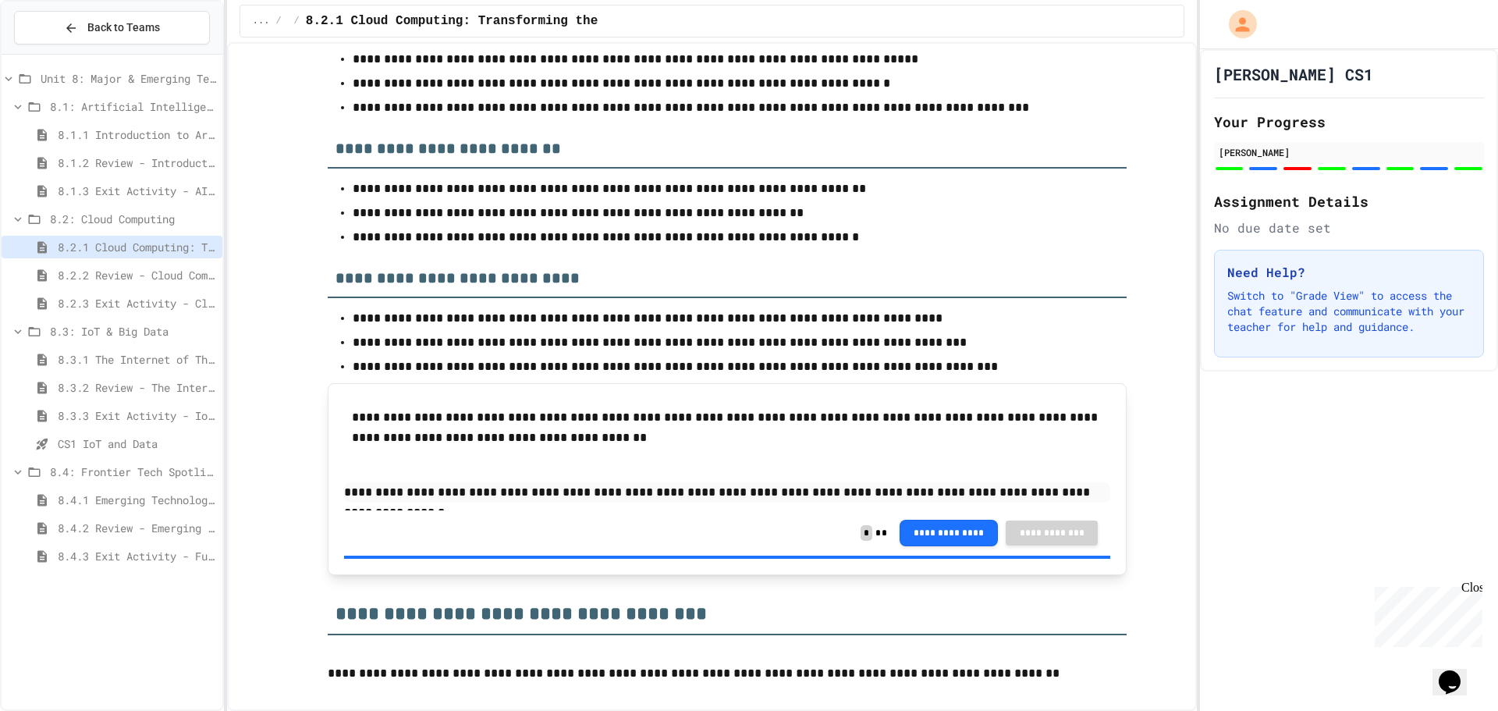
click at [168, 355] on span "8.3.1 The Internet of Things and Big Data: Our Connected Digital World" at bounding box center [137, 359] width 158 height 16
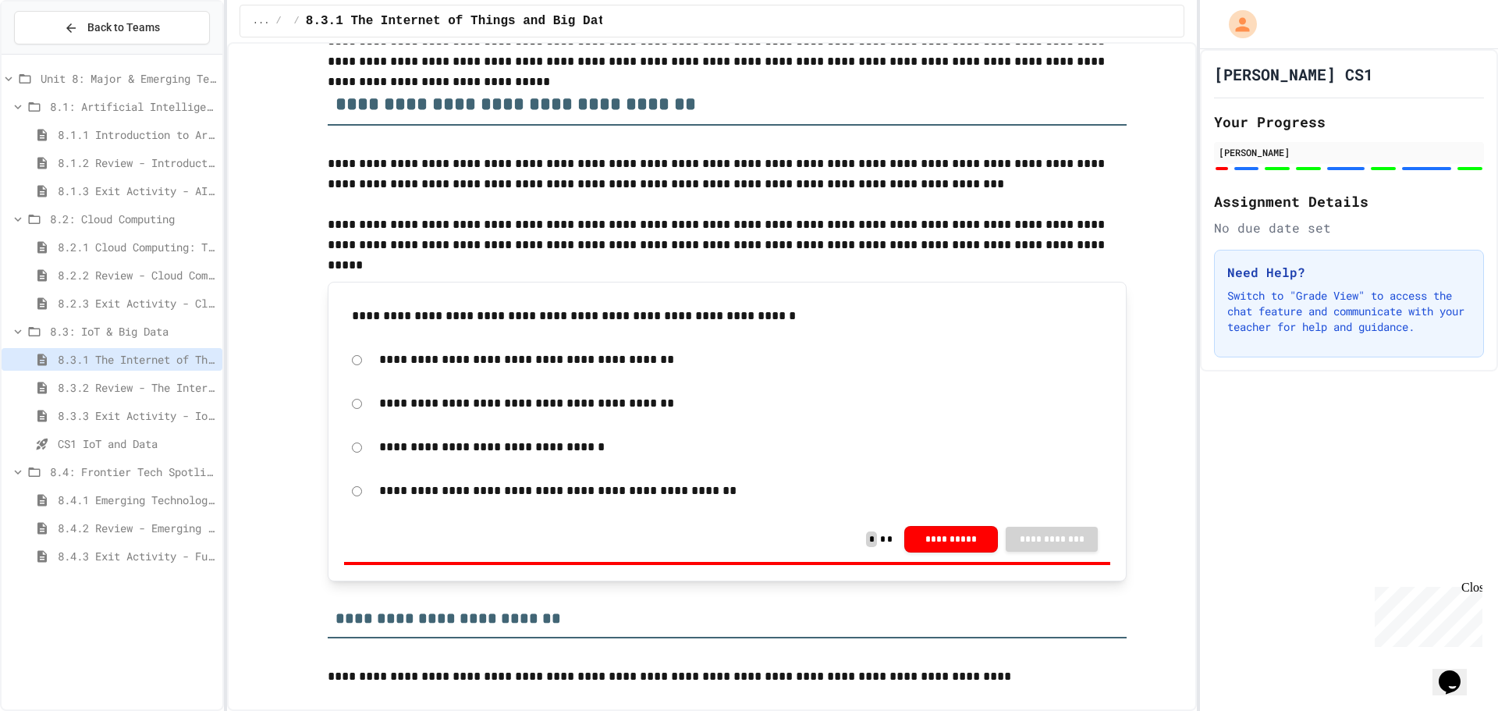
scroll to position [156, 0]
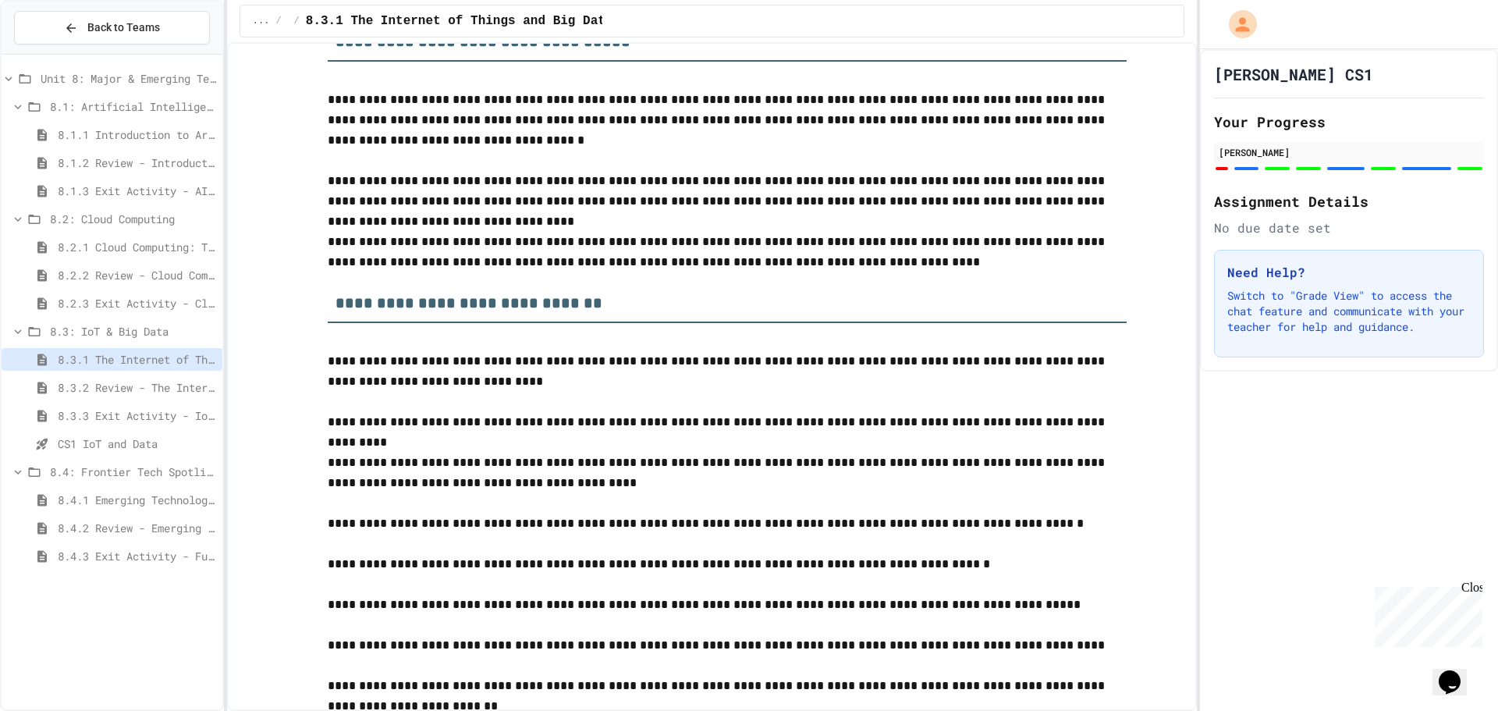
scroll to position [6511, 0]
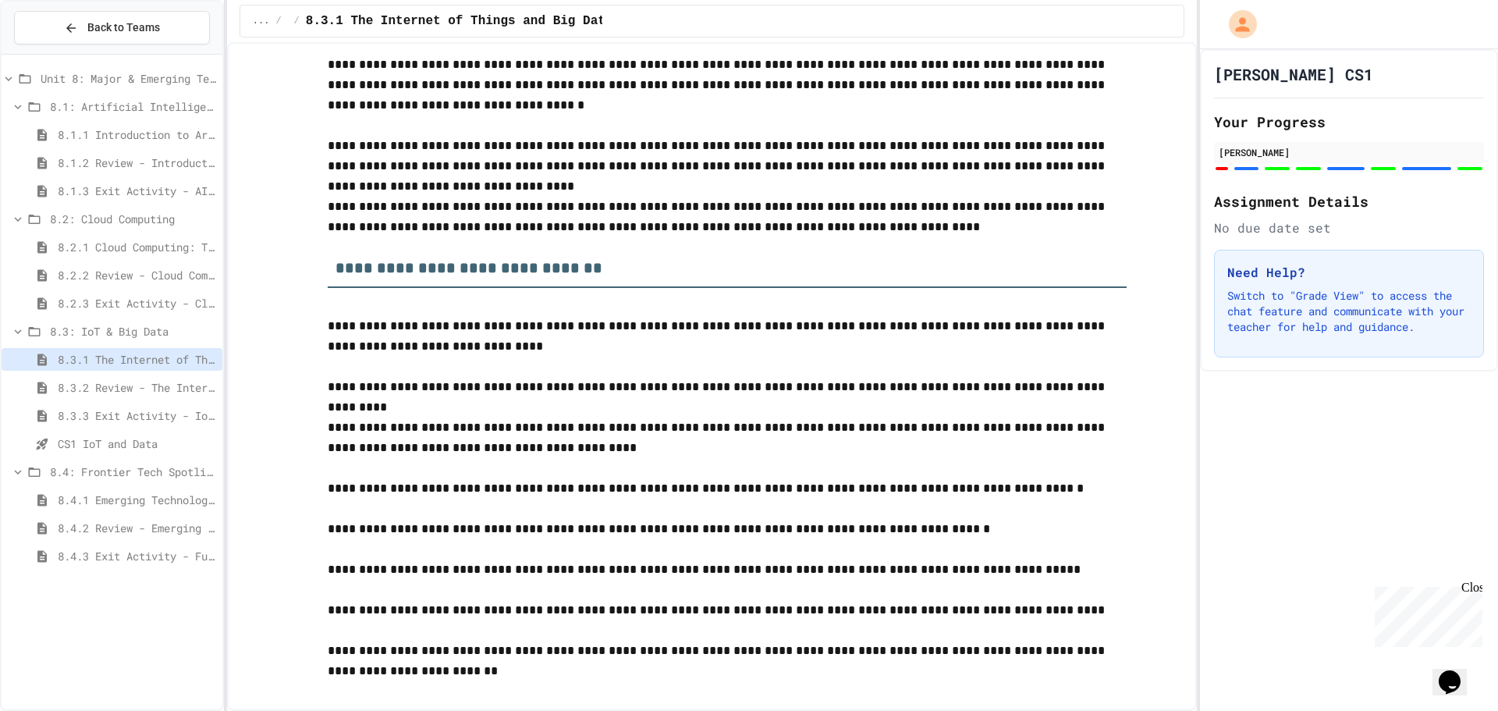
click at [73, 446] on span "CS1 IoT and Data" at bounding box center [137, 443] width 158 height 16
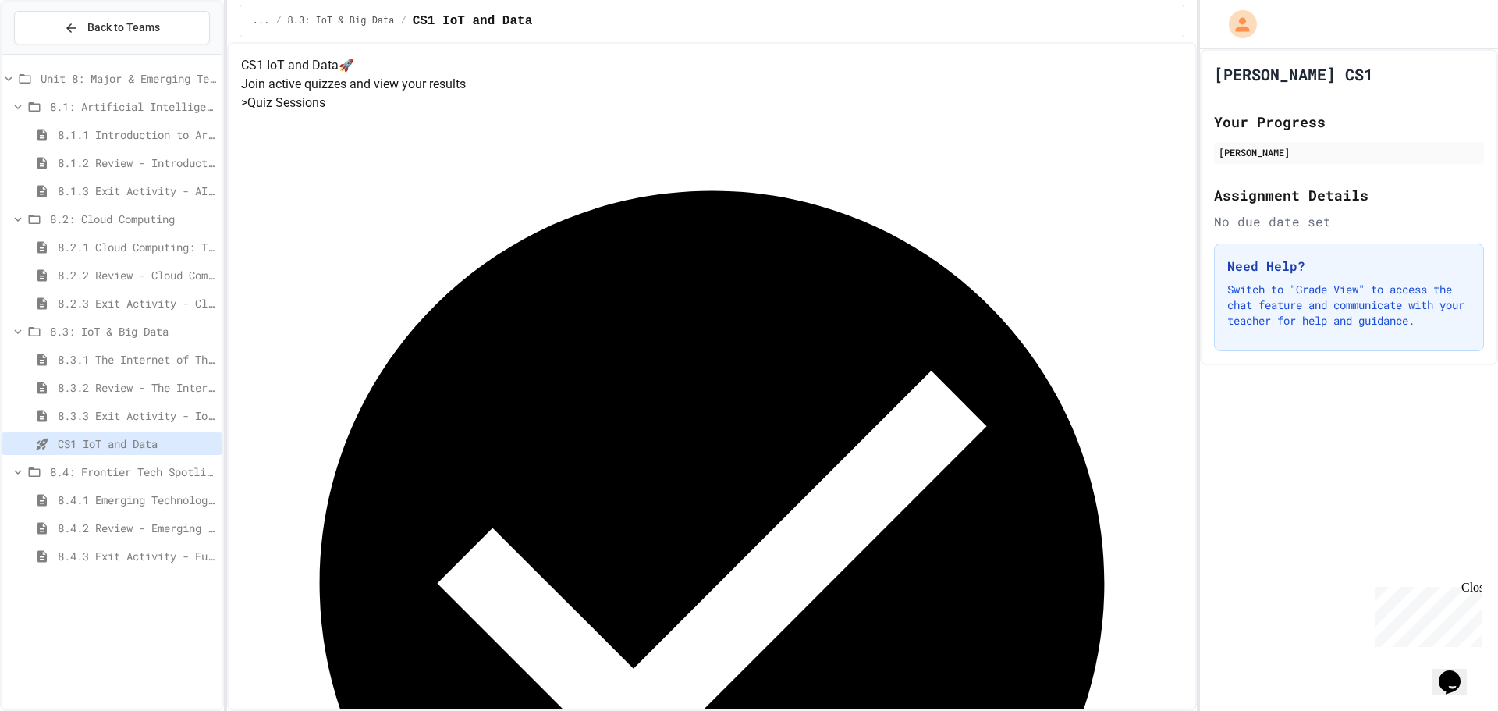
click at [94, 473] on span "8.4: Frontier Tech Spotlight" at bounding box center [133, 471] width 166 height 16
click at [94, 498] on span "8.4.1 Emerging Technologies: Shaping Our Digital Future" at bounding box center [137, 500] width 158 height 16
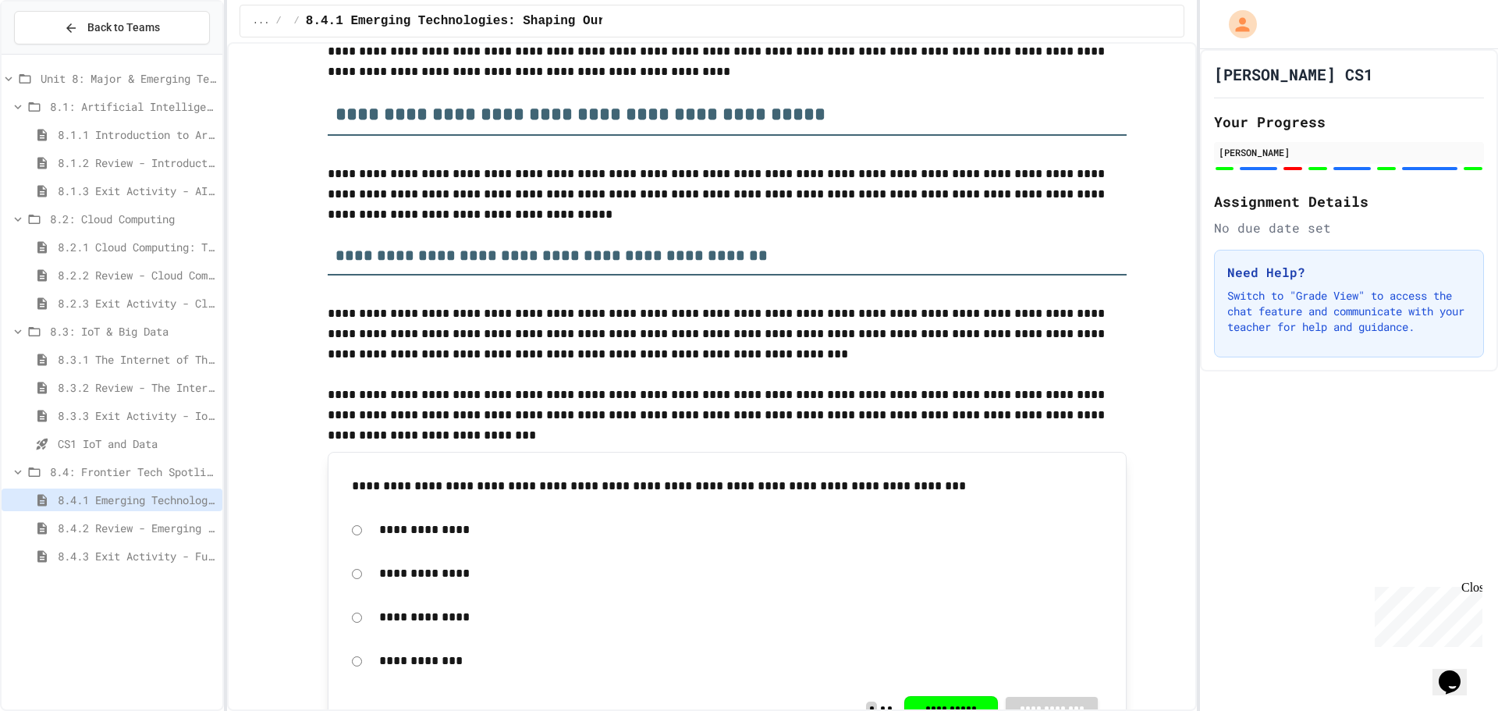
scroll to position [234, 0]
